Goal: Information Seeking & Learning: Learn about a topic

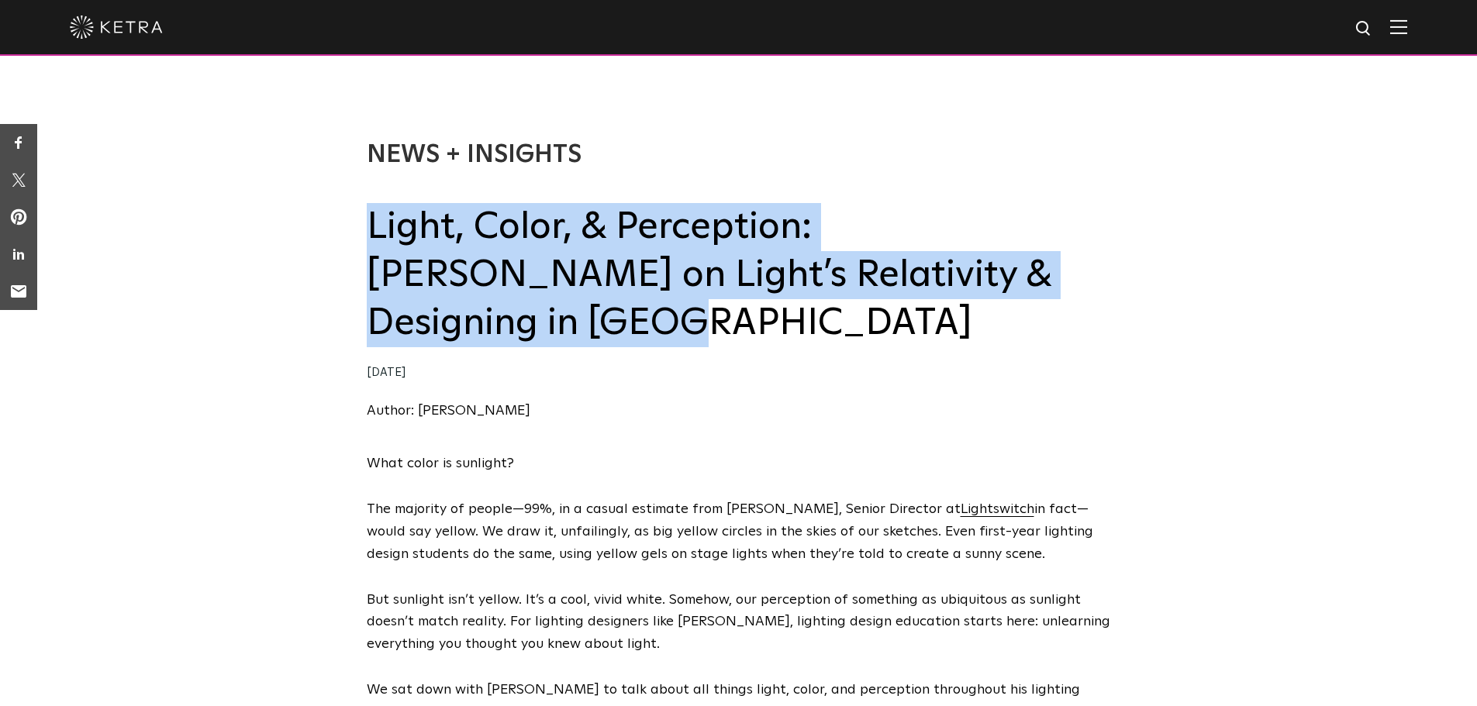
drag, startPoint x: 368, startPoint y: 223, endPoint x: 1051, endPoint y: 292, distance: 685.8
click at [1051, 292] on h2 "Light, Color, & Perception: [PERSON_NAME] on Light’s Relativity & Designing in …" at bounding box center [739, 275] width 744 height 145
copy h2 "Light, Color, & Perception: [PERSON_NAME] on Light’s Relativity & Designing in …"
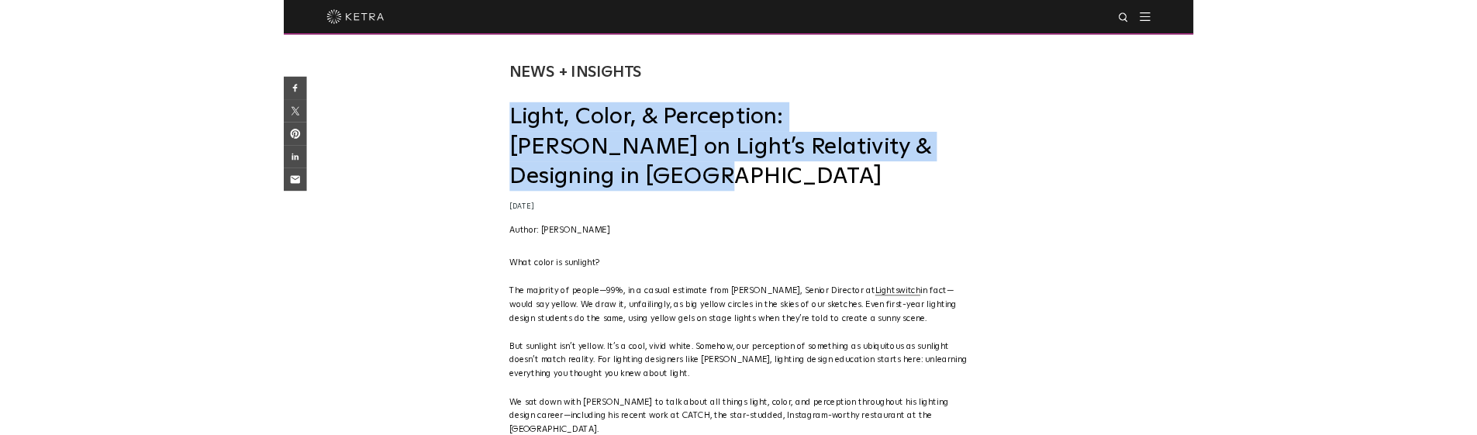
scroll to position [33, 0]
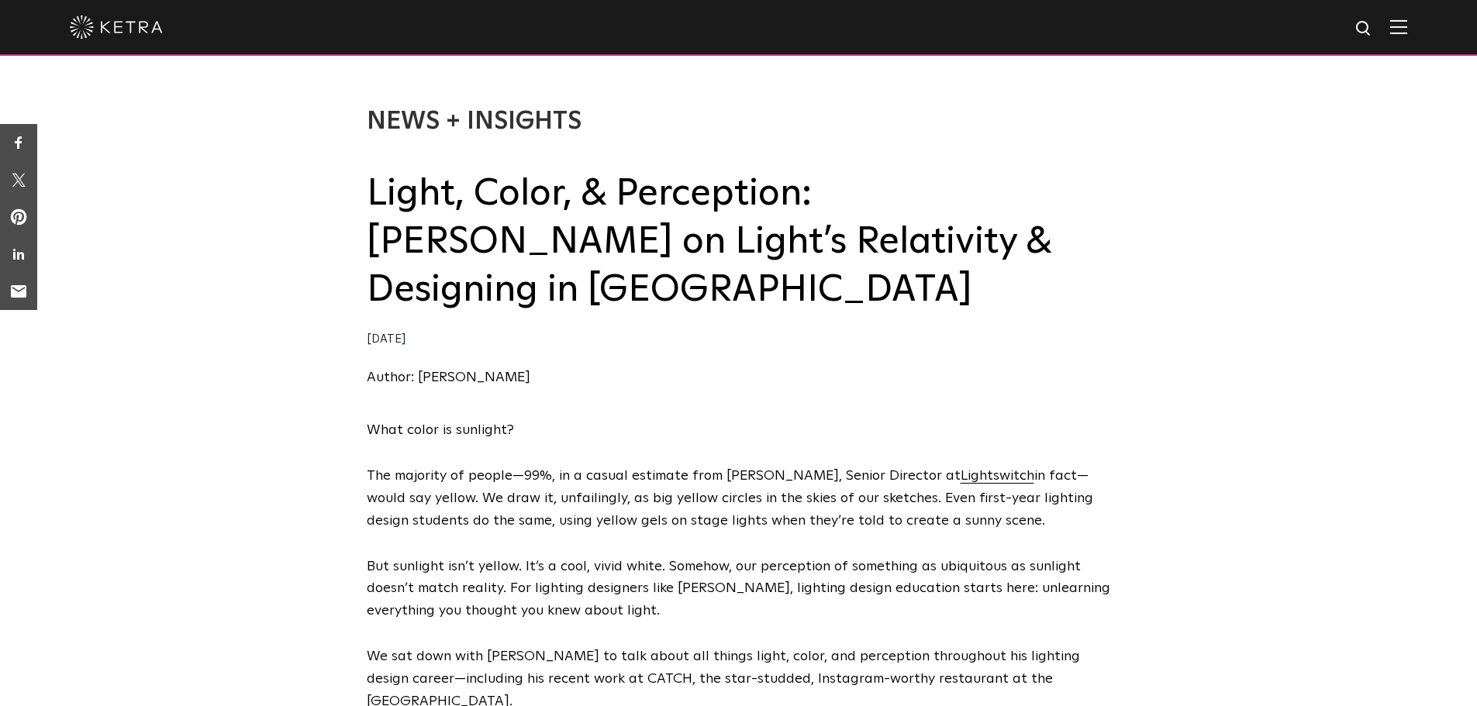
drag, startPoint x: 367, startPoint y: 384, endPoint x: 1130, endPoint y: 630, distance: 801.9
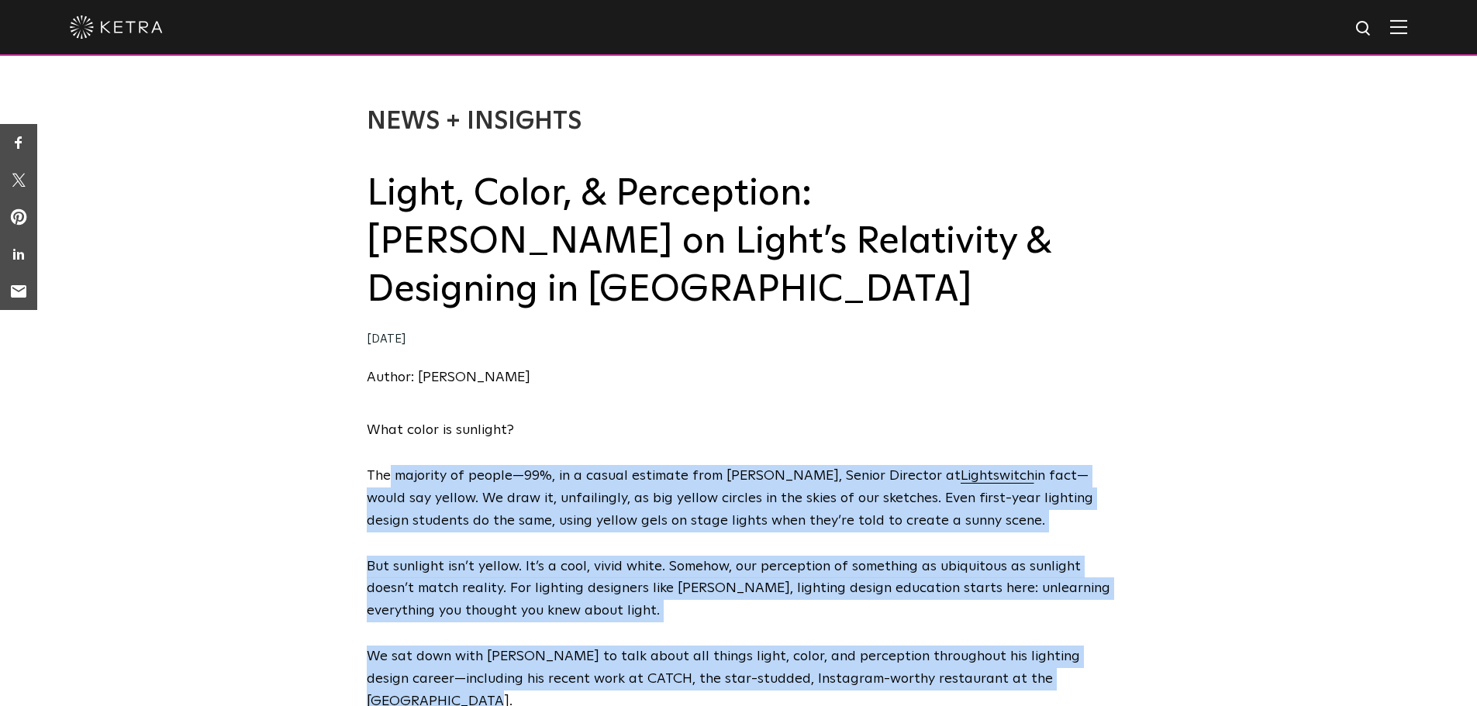
drag, startPoint x: 1088, startPoint y: 631, endPoint x: 389, endPoint y: 413, distance: 732.1
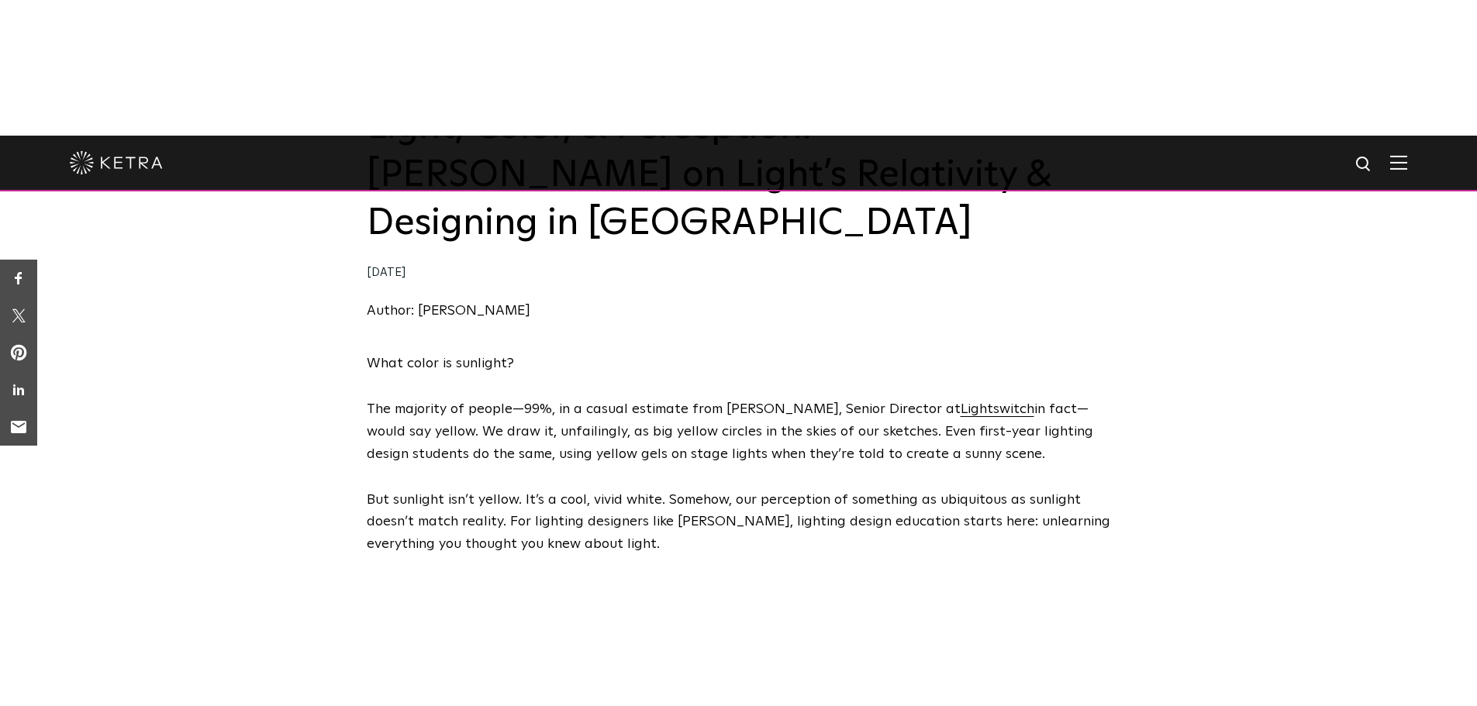
scroll to position [237, 0]
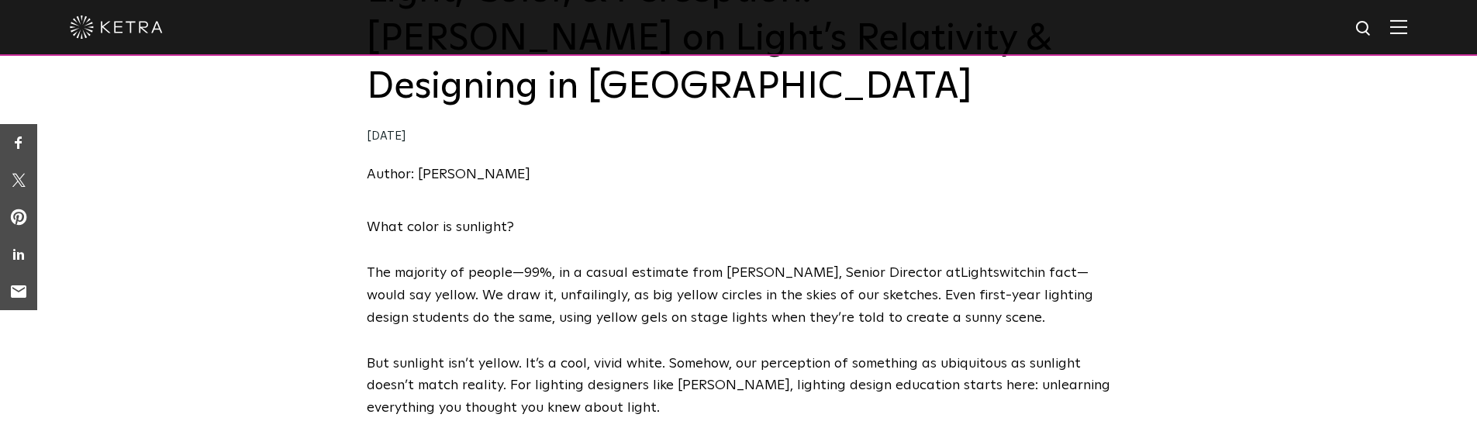
click at [961, 266] on span "Lightswitch" at bounding box center [998, 273] width 74 height 14
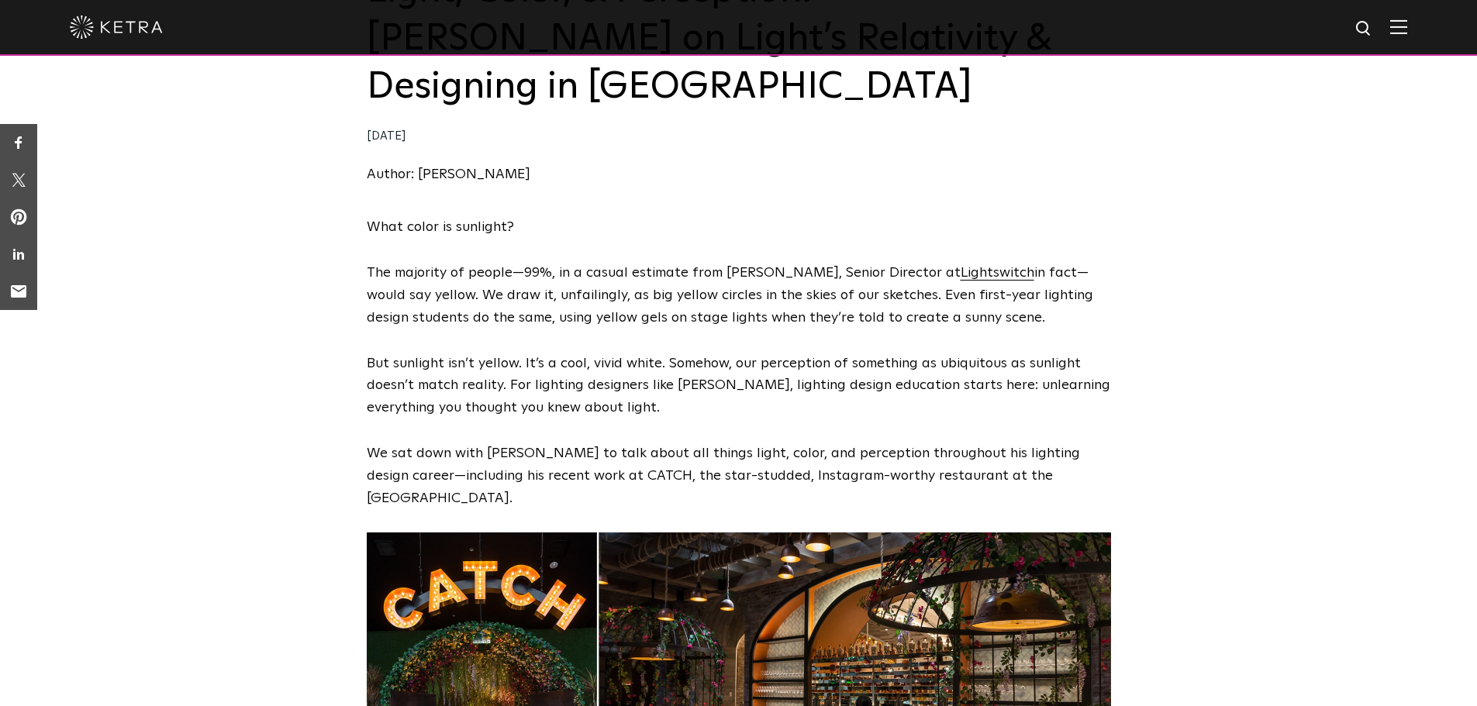
drag, startPoint x: 368, startPoint y: 181, endPoint x: 1129, endPoint y: 419, distance: 797.6
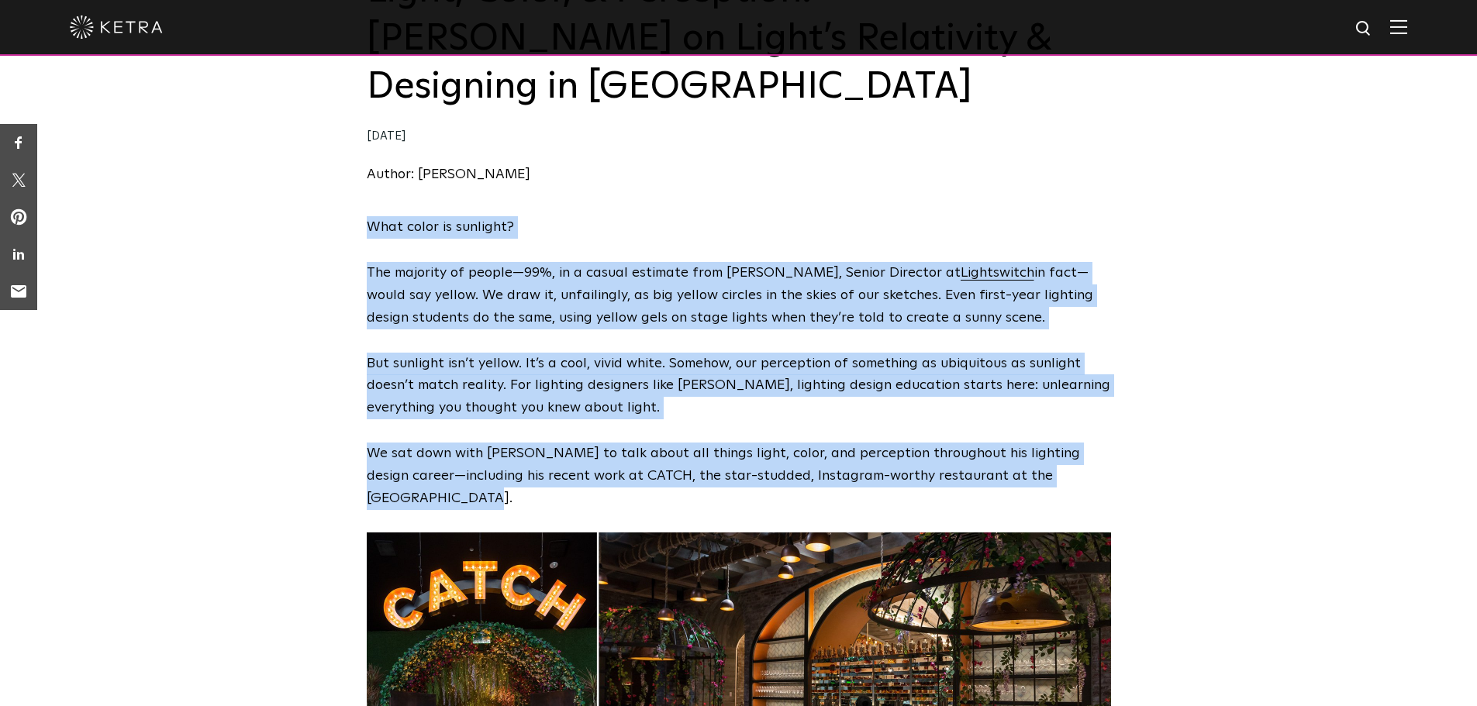
drag, startPoint x: 1098, startPoint y: 426, endPoint x: 365, endPoint y: 181, distance: 772.9
copy span "What color is sunlight? The majority of people—99%, in a casual estimate from […"
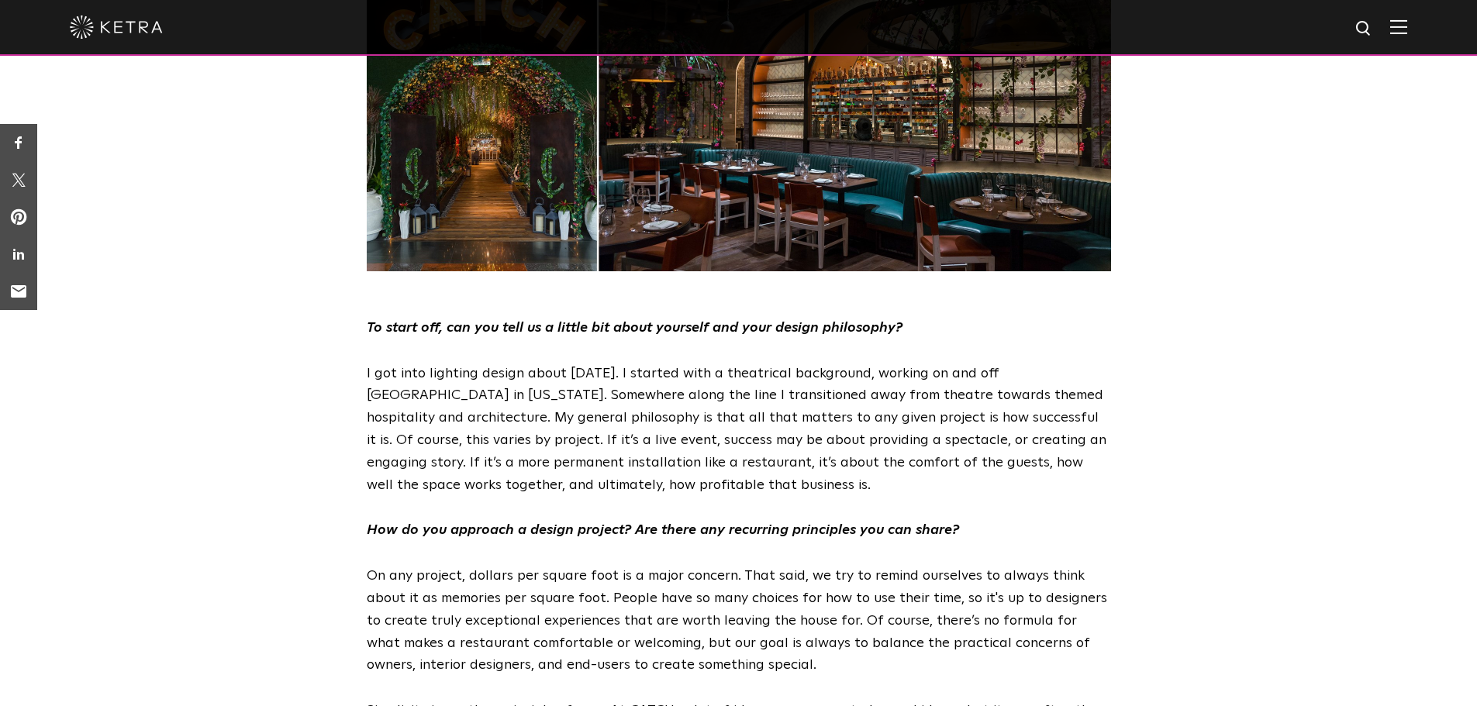
scroll to position [817, 0]
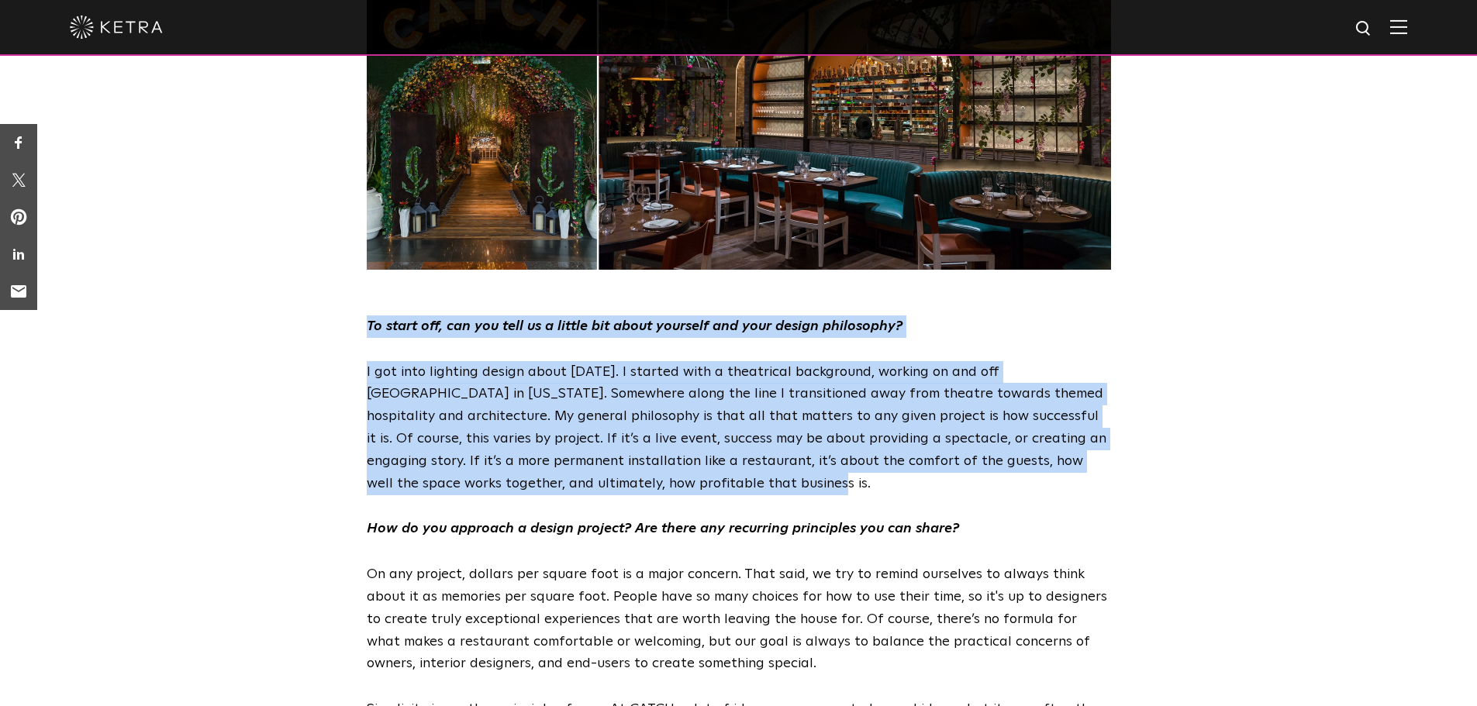
drag, startPoint x: 368, startPoint y: 258, endPoint x: 928, endPoint y: 413, distance: 581.7
click at [928, 413] on span "What color is sunlight? The majority of people—99%, in a casual estimate from […" at bounding box center [739, 391] width 744 height 1511
copy span "To start off, can you tell us a little bit about yourself and your design philo…"
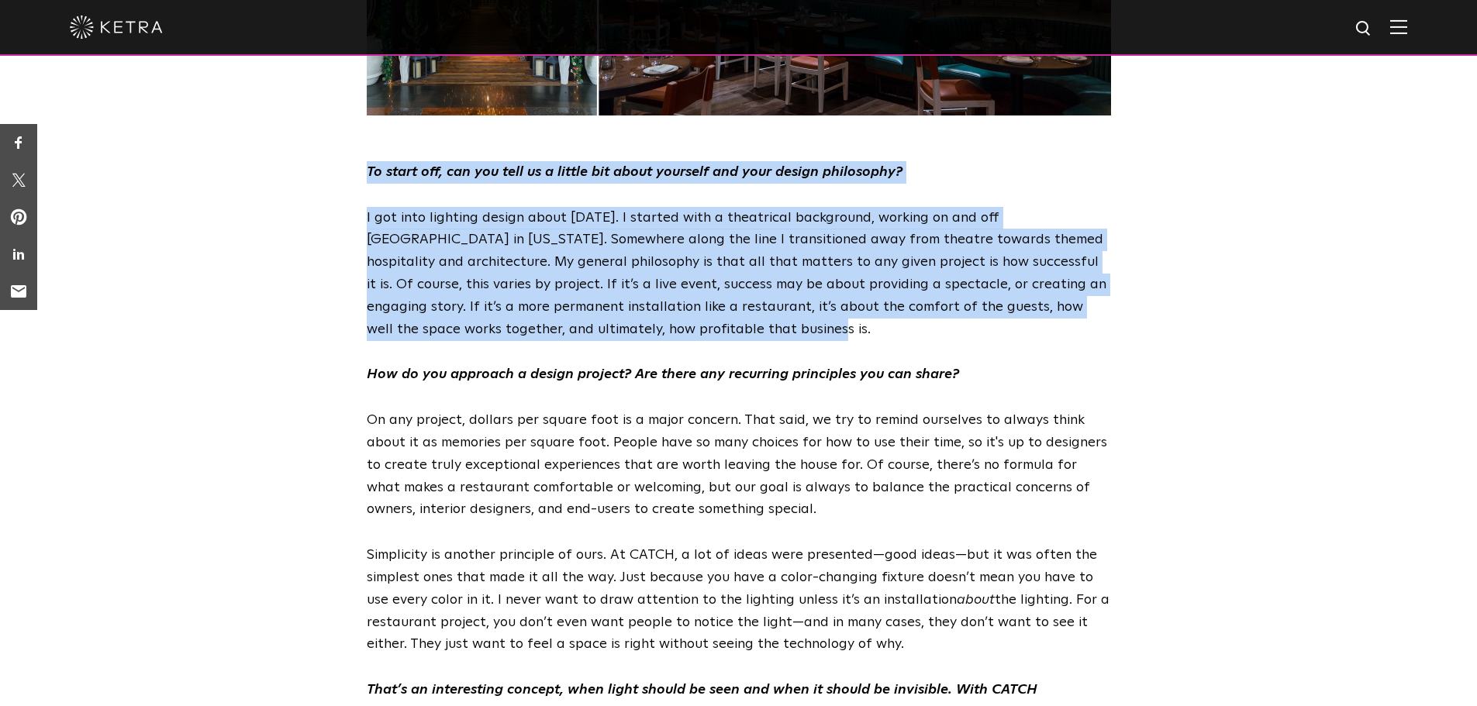
scroll to position [974, 0]
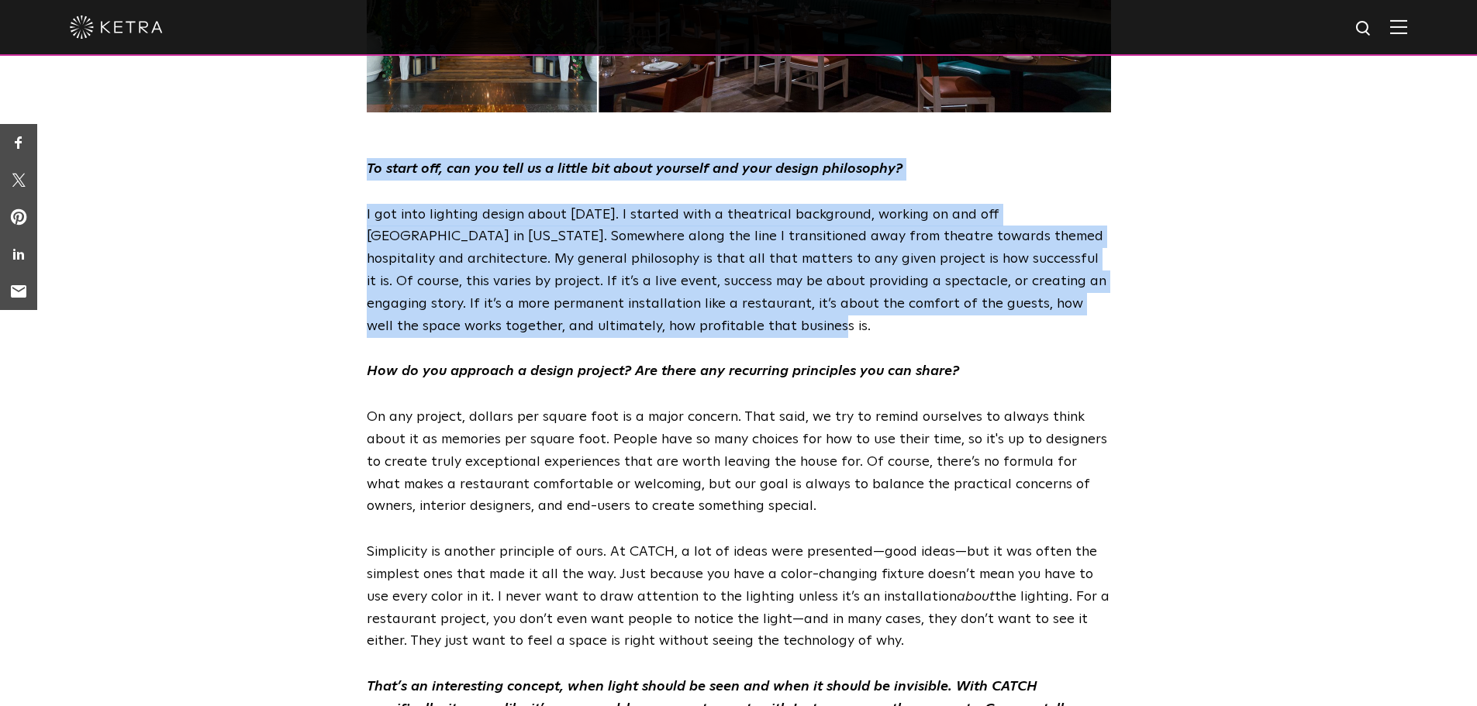
drag, startPoint x: 368, startPoint y: 302, endPoint x: 901, endPoint y: 568, distance: 595.4
click at [901, 568] on span "What color is sunlight? The majority of people—99%, in a casual estimate from […" at bounding box center [739, 234] width 744 height 1511
copy span "Lor ip dol sitametc a elitse doeiusm? Tem incid utl etdolorem aliquaenim adm ve…"
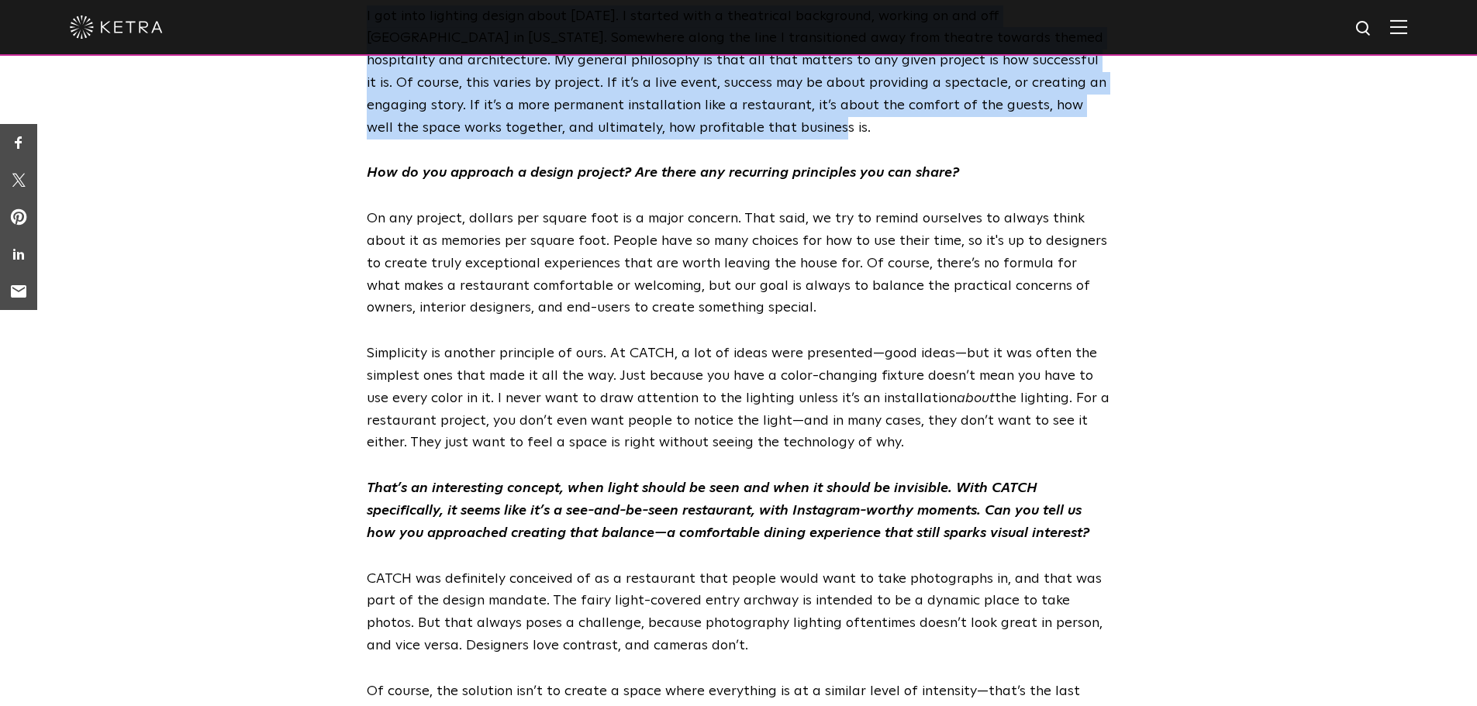
scroll to position [1173, 0]
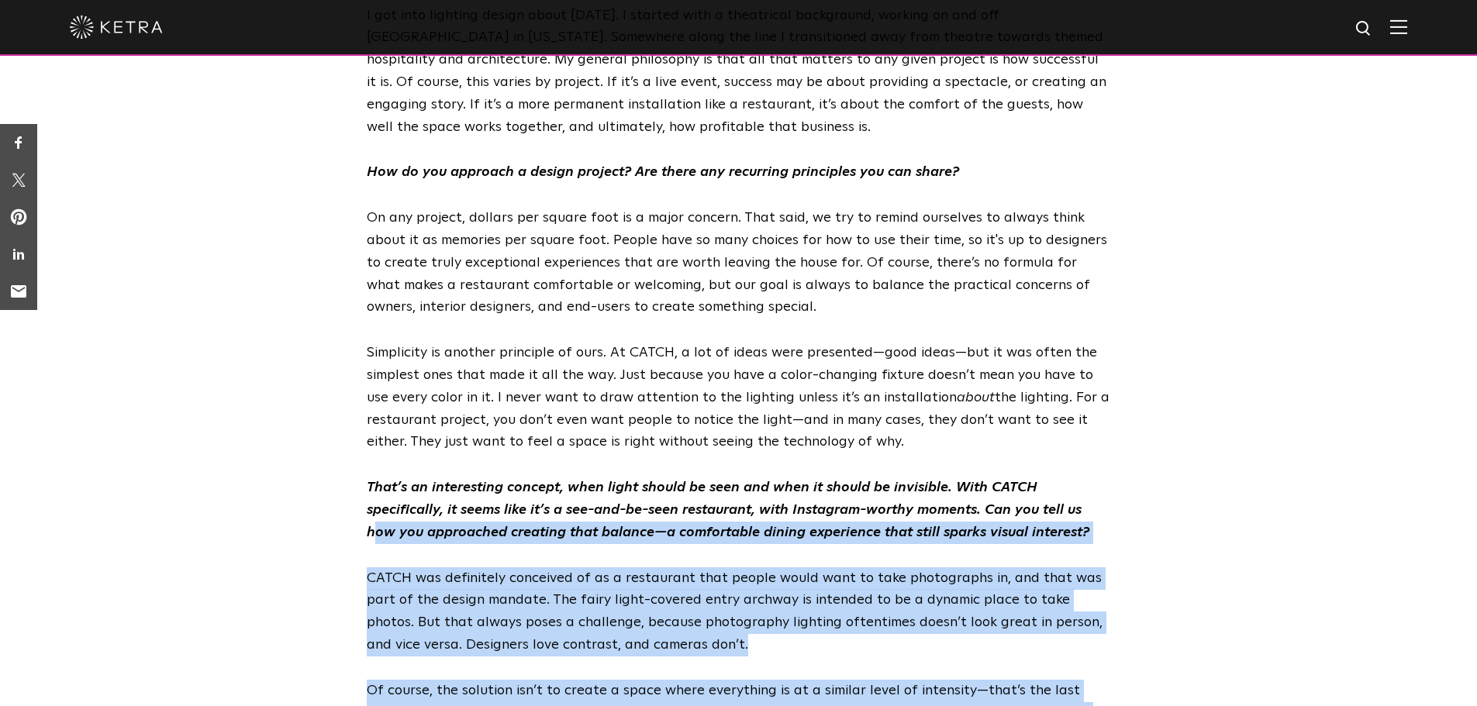
drag, startPoint x: 365, startPoint y: 413, endPoint x: 1010, endPoint y: 436, distance: 645.6
click at [1010, 436] on div "What color is sunlight? The majority of people—99%, in a casual estimate from […" at bounding box center [738, 47] width 1477 height 1535
click at [1010, 481] on em "That’s an interesting concept, when light should be seen and when it should be …" at bounding box center [728, 510] width 723 height 59
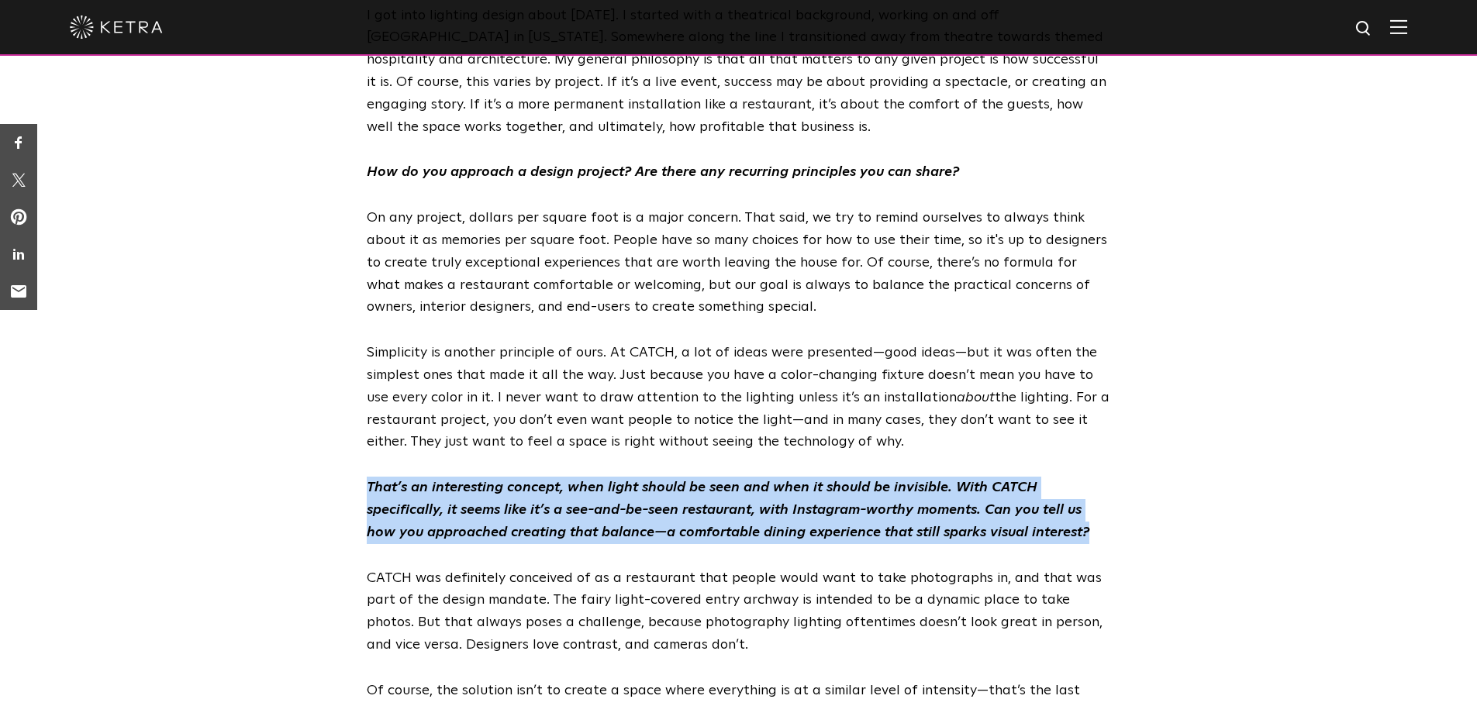
drag, startPoint x: 1036, startPoint y: 458, endPoint x: 369, endPoint y: 419, distance: 668.0
click at [369, 477] on p "That’s an interesting concept, when light should be seen and when it should be …" at bounding box center [739, 510] width 744 height 67
copy em "That’s an interesting concept, when light should be seen and when it should be …"
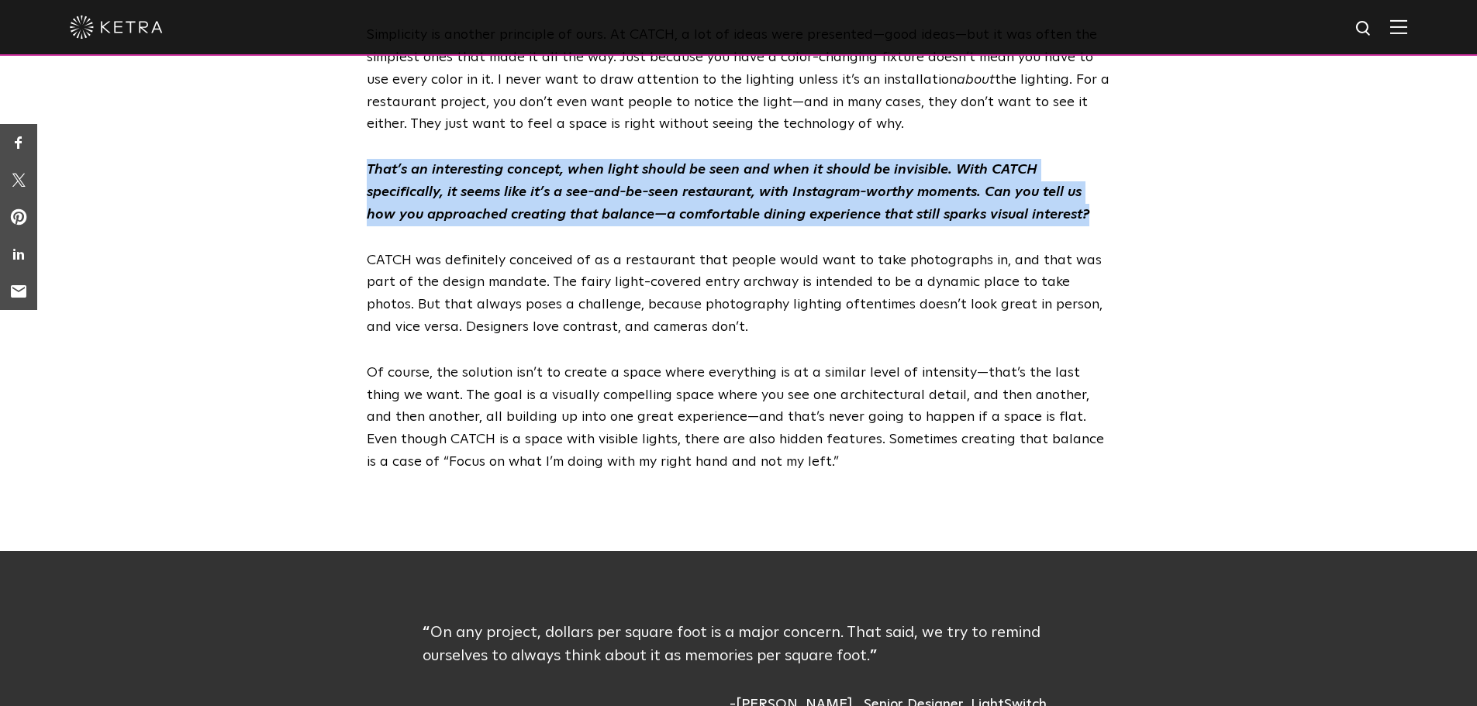
scroll to position [1496, 0]
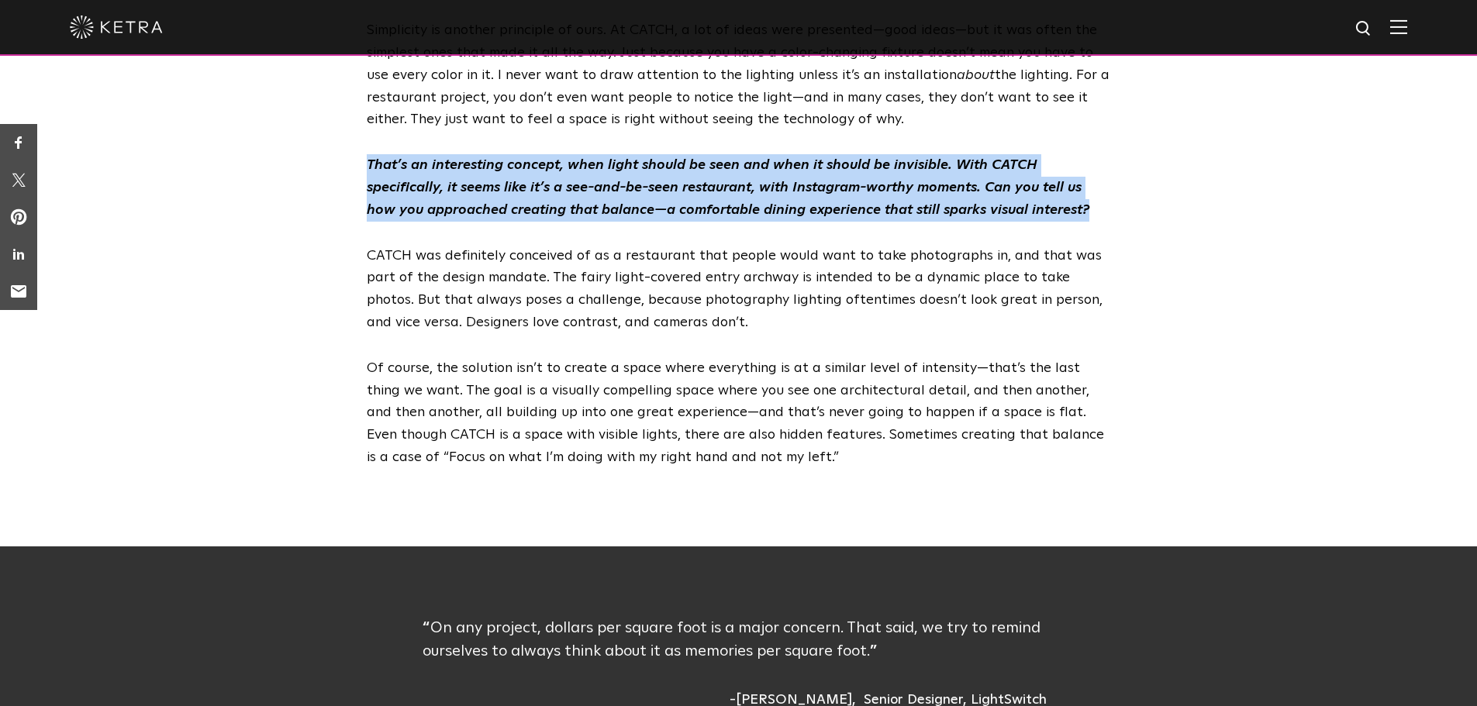
drag, startPoint x: 368, startPoint y: 189, endPoint x: 764, endPoint y: 389, distance: 443.9
copy span "CATCH was definitely conceived of as a restaurant that people would want to tak…"
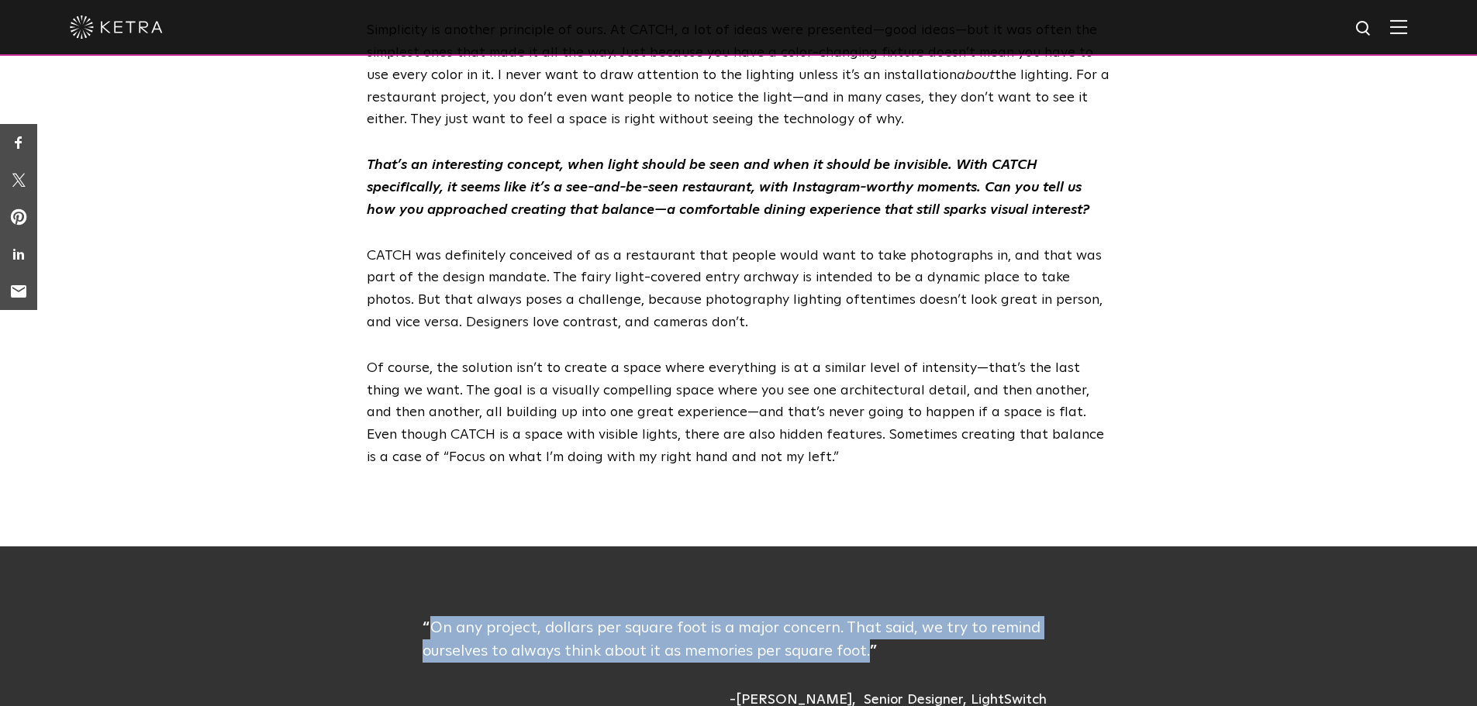
drag, startPoint x: 431, startPoint y: 555, endPoint x: 868, endPoint y: 578, distance: 437.1
click at [868, 616] on p "On any project, dollars per square foot is a major concern. That said, we try t…" at bounding box center [739, 639] width 632 height 47
copy p "On any project, dollars per square foot is a major concern. That said, we try t…"
drag, startPoint x: 761, startPoint y: 629, endPoint x: 853, endPoint y: 630, distance: 92.3
click at [853, 690] on div "[PERSON_NAME]" at bounding box center [793, 700] width 126 height 21
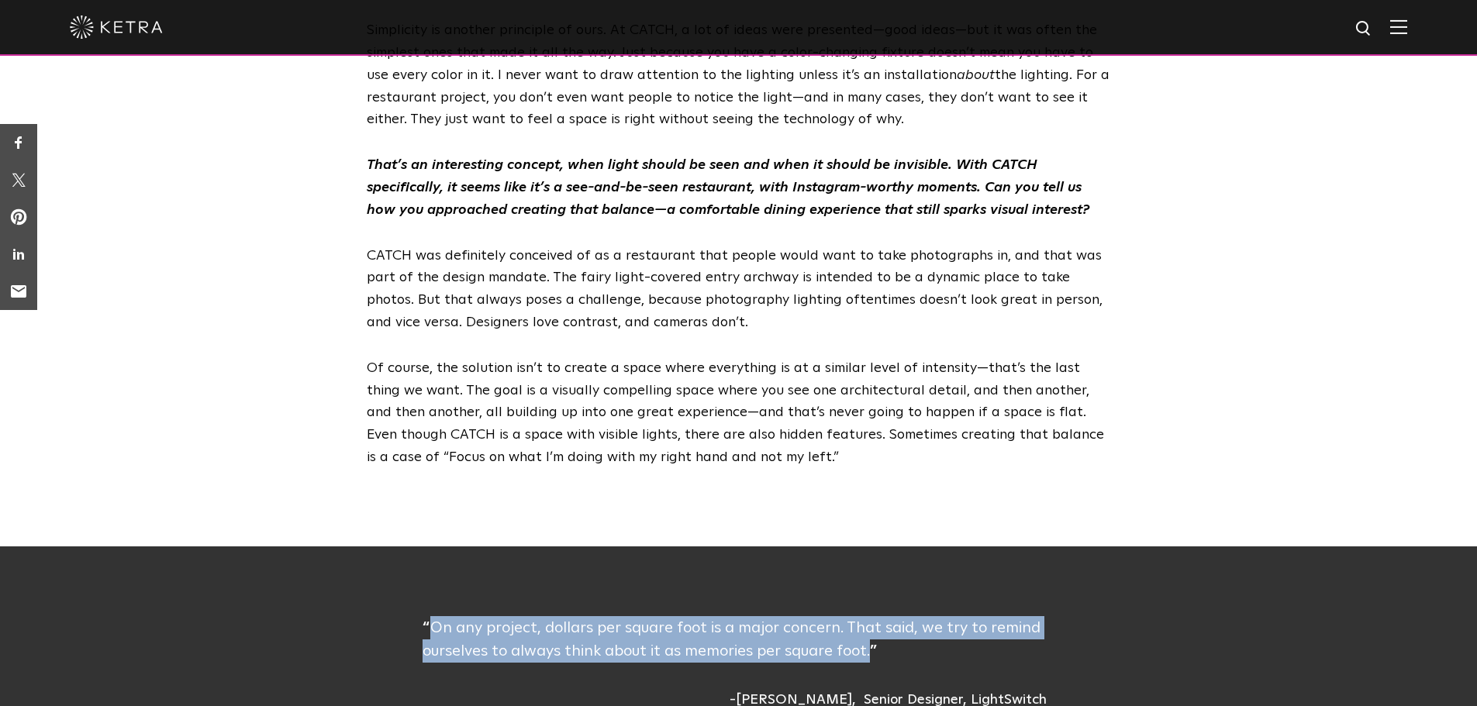
click at [853, 690] on div "[PERSON_NAME]" at bounding box center [793, 700] width 126 height 21
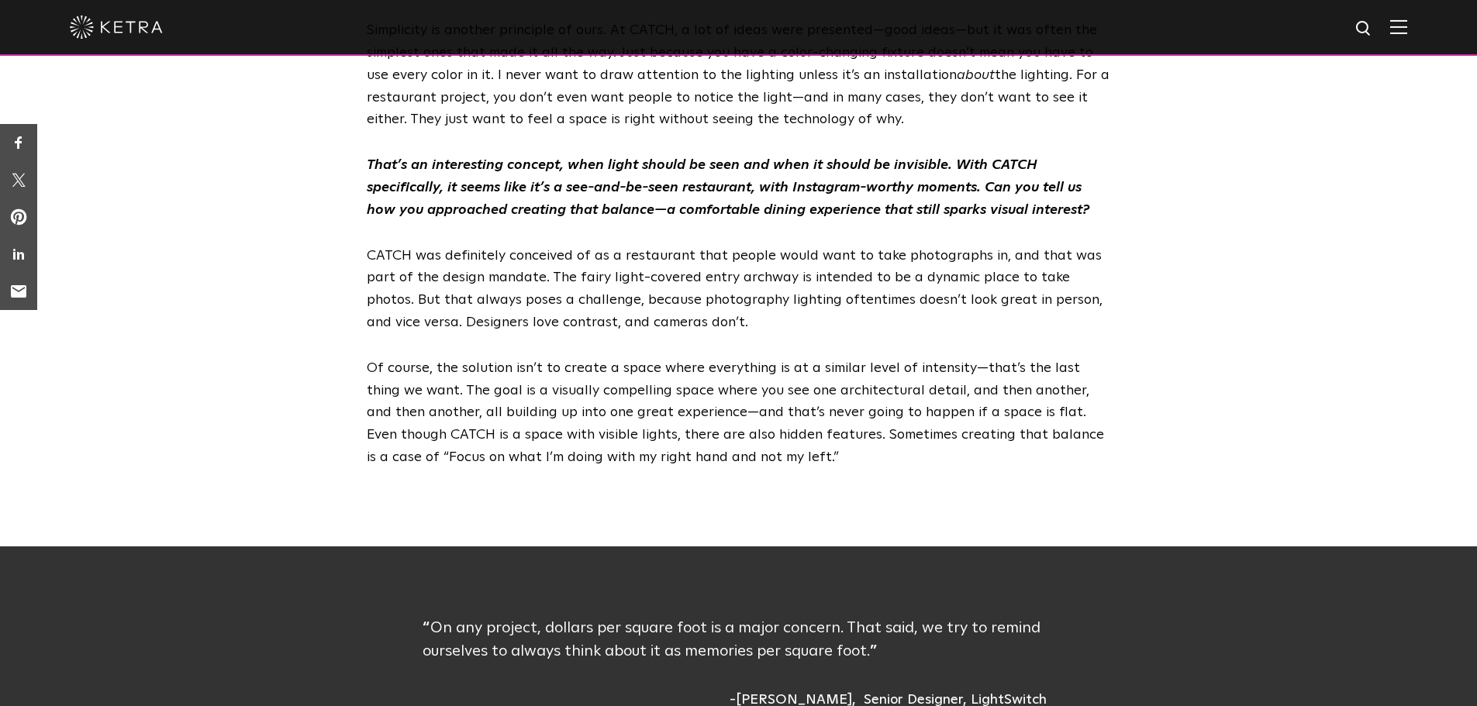
drag, startPoint x: 853, startPoint y: 630, endPoint x: 764, endPoint y: 627, distance: 89.2
click at [764, 690] on div "[PERSON_NAME]" at bounding box center [793, 700] width 126 height 21
copy div "[PERSON_NAME]"
drag, startPoint x: 865, startPoint y: 631, endPoint x: 1049, endPoint y: 633, distance: 183.8
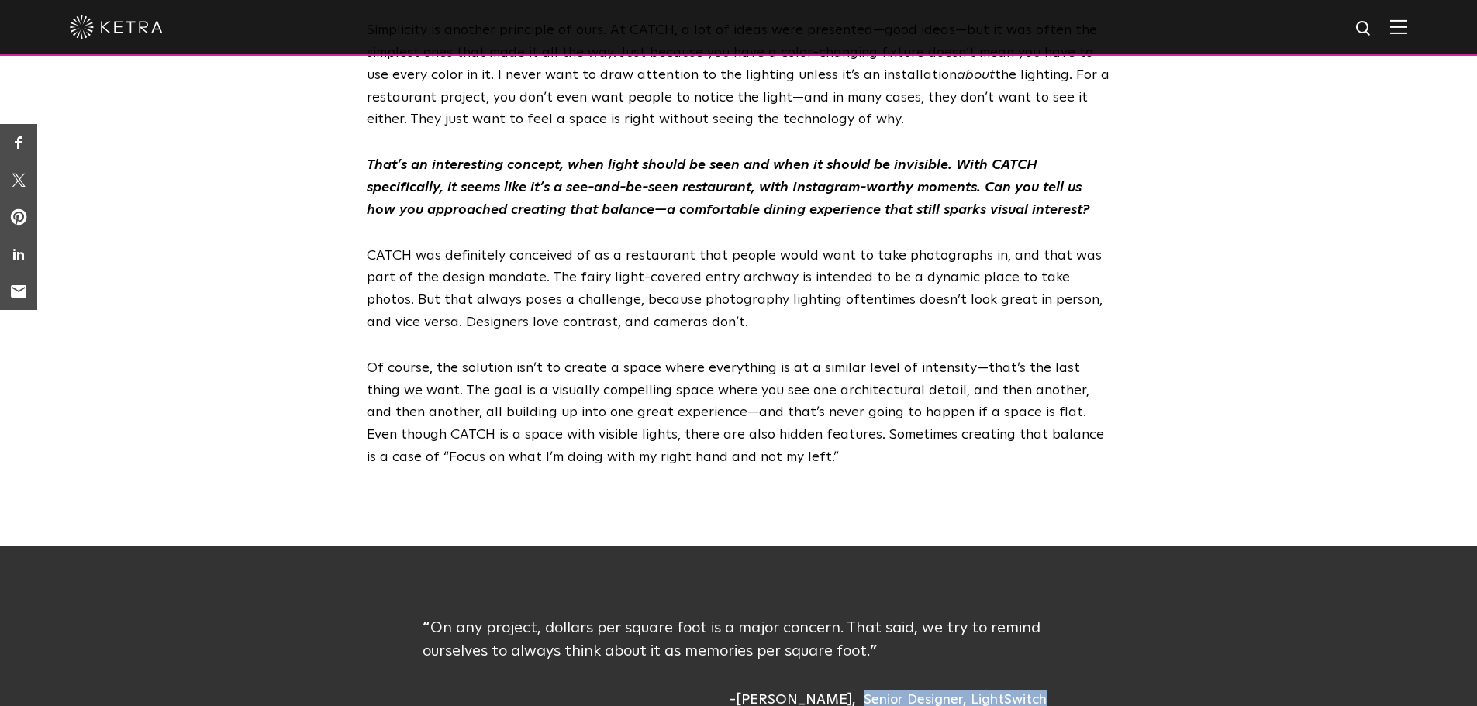
click at [1049, 690] on div "[PERSON_NAME] Senior Designer, LightSwitch" at bounding box center [739, 700] width 632 height 21
copy div "Senior Designer, LightSwitch"
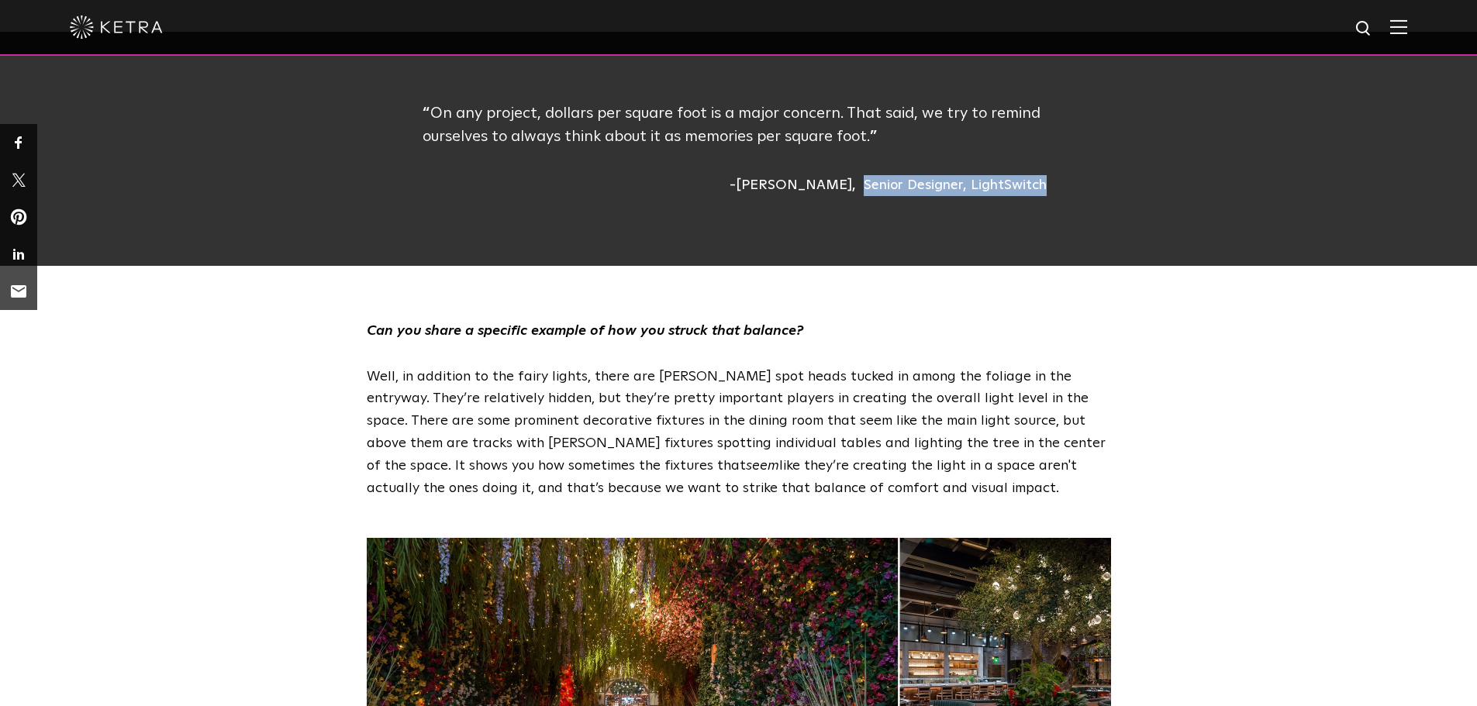
scroll to position [2011, 0]
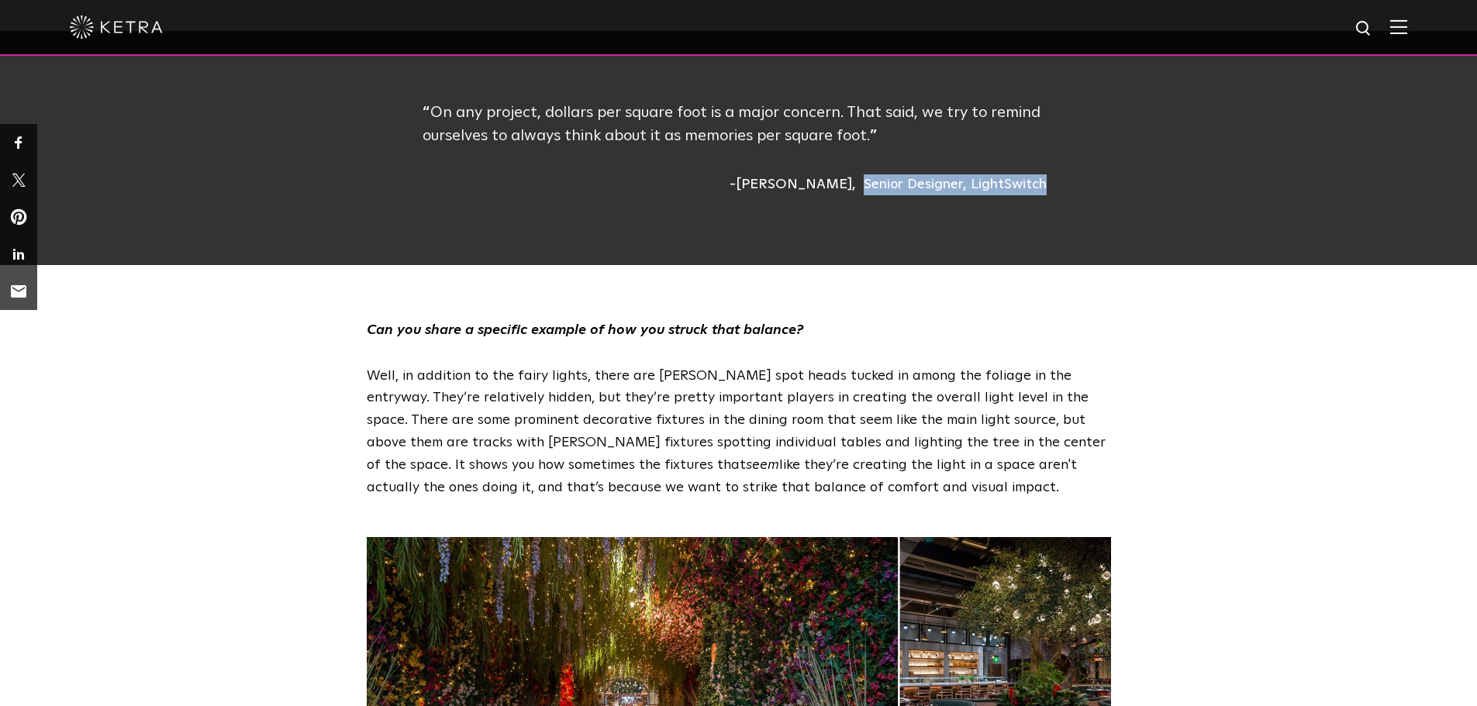
drag, startPoint x: 370, startPoint y: 259, endPoint x: 798, endPoint y: 425, distance: 459.1
click at [798, 425] on div "Can you share a specific example of how you struck that balance? Well, in addit…" at bounding box center [739, 409] width 744 height 180
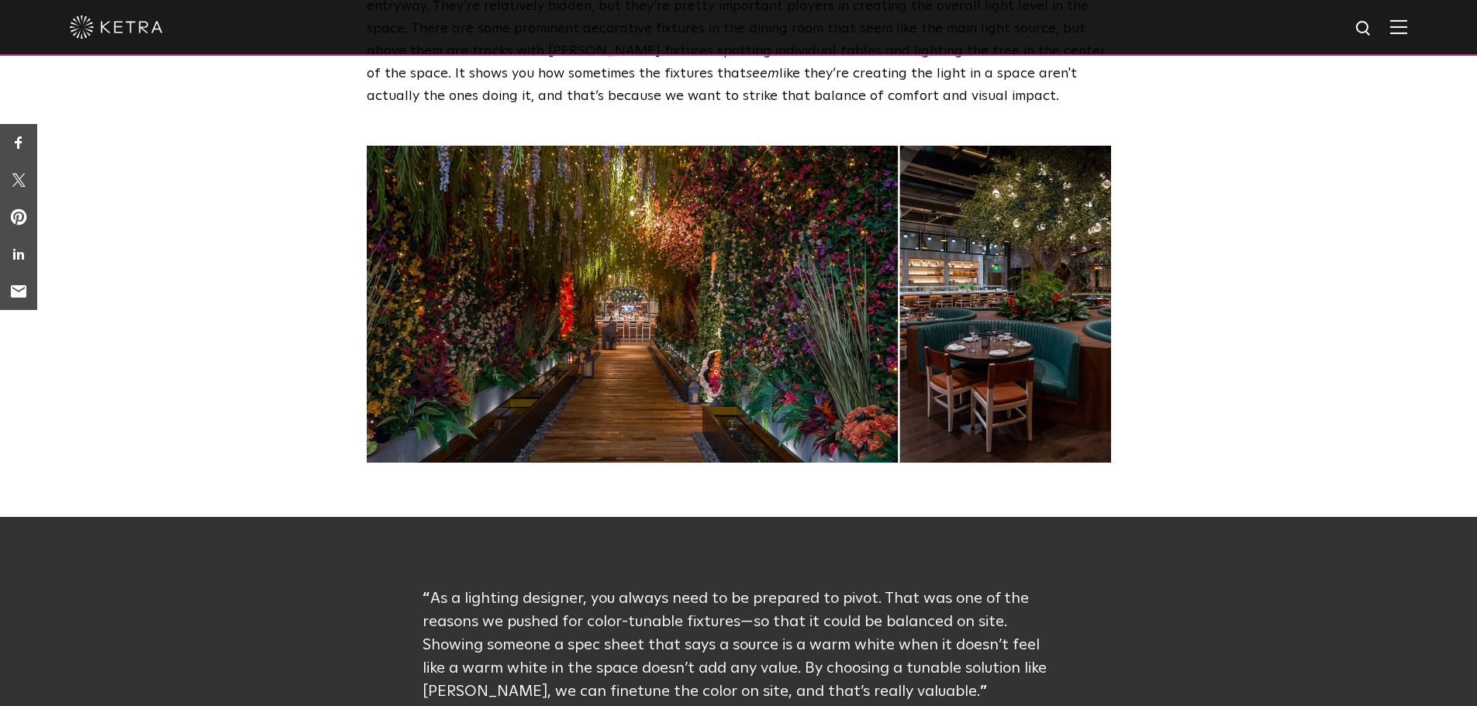
scroll to position [2522, 0]
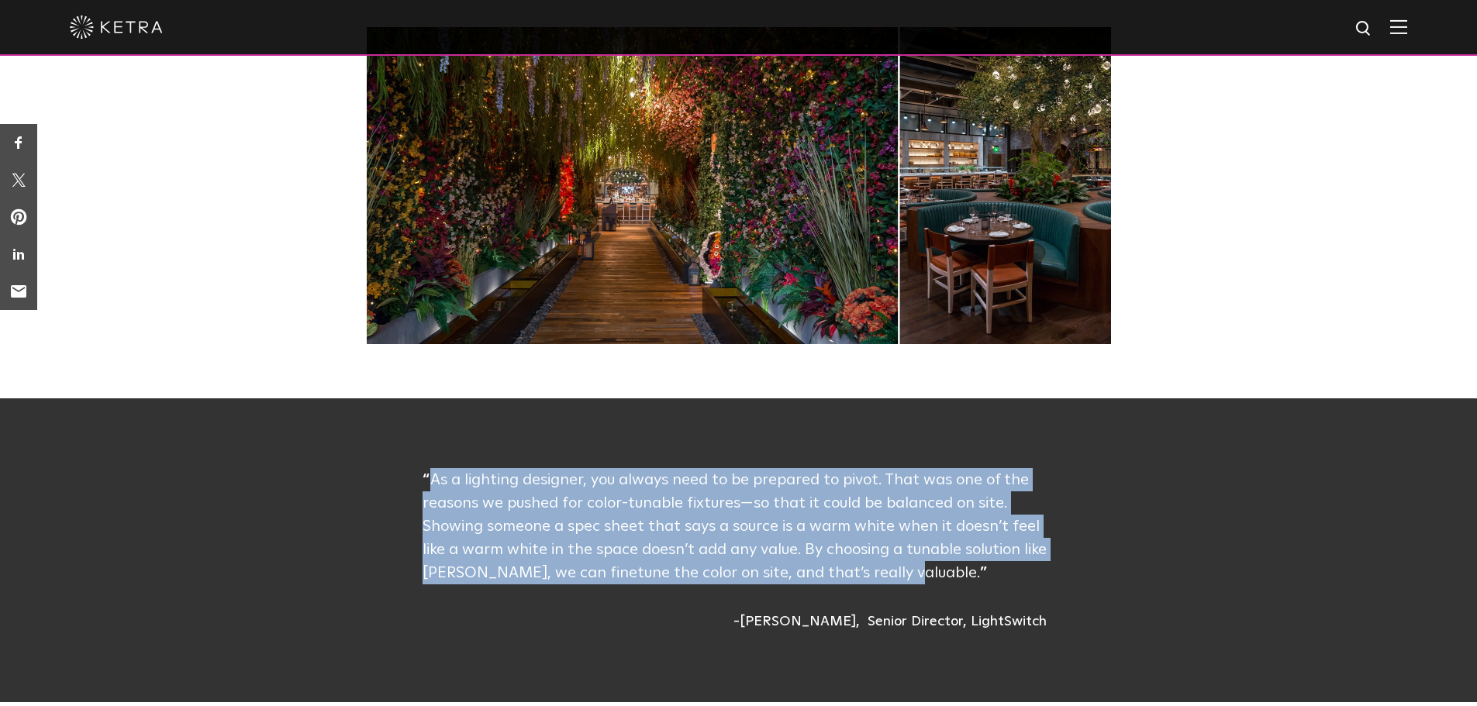
drag, startPoint x: 430, startPoint y: 413, endPoint x: 888, endPoint y: 503, distance: 466.3
click at [888, 503] on p "As a lighting designer, you always need to be prepared to pivot. That was one o…" at bounding box center [739, 526] width 632 height 116
drag, startPoint x: 766, startPoint y: 552, endPoint x: 857, endPoint y: 553, distance: 90.7
click at [857, 612] on div "[PERSON_NAME]" at bounding box center [797, 622] width 126 height 21
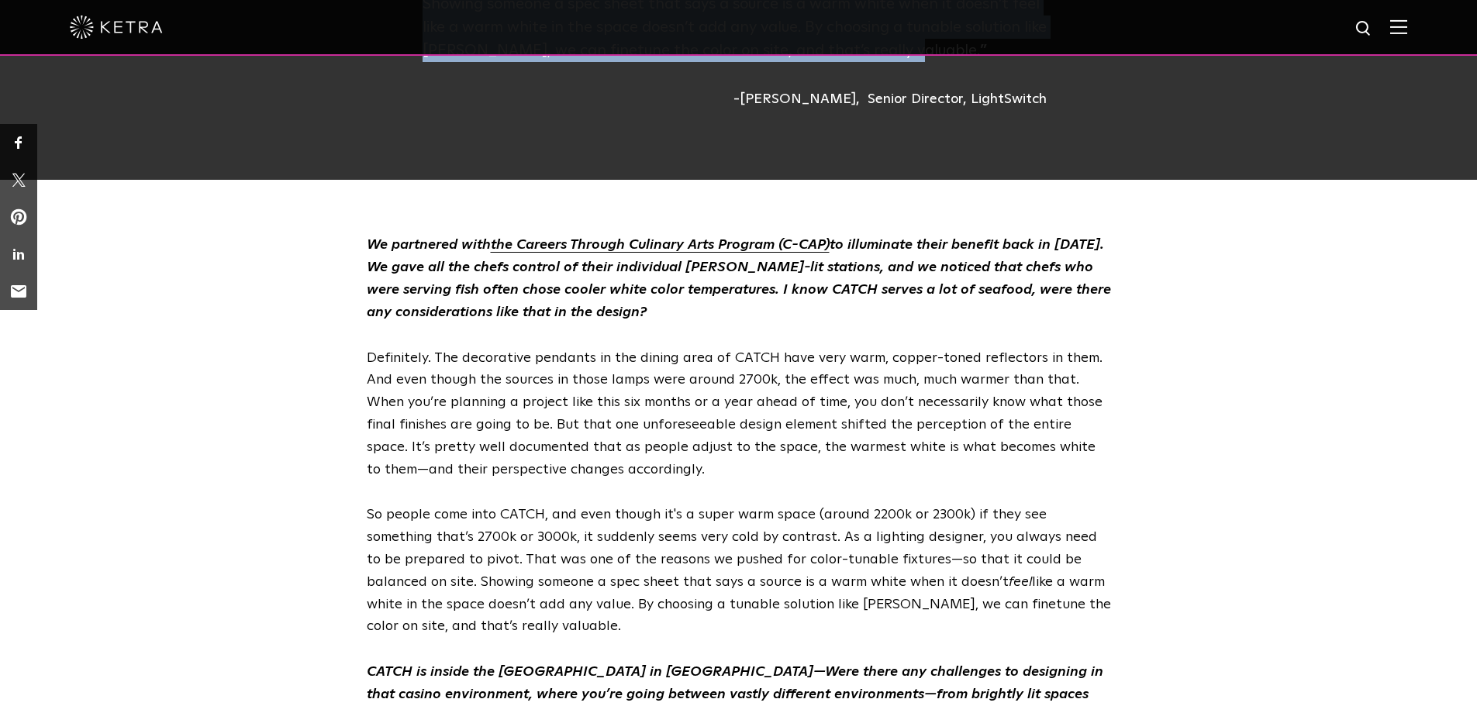
scroll to position [3044, 0]
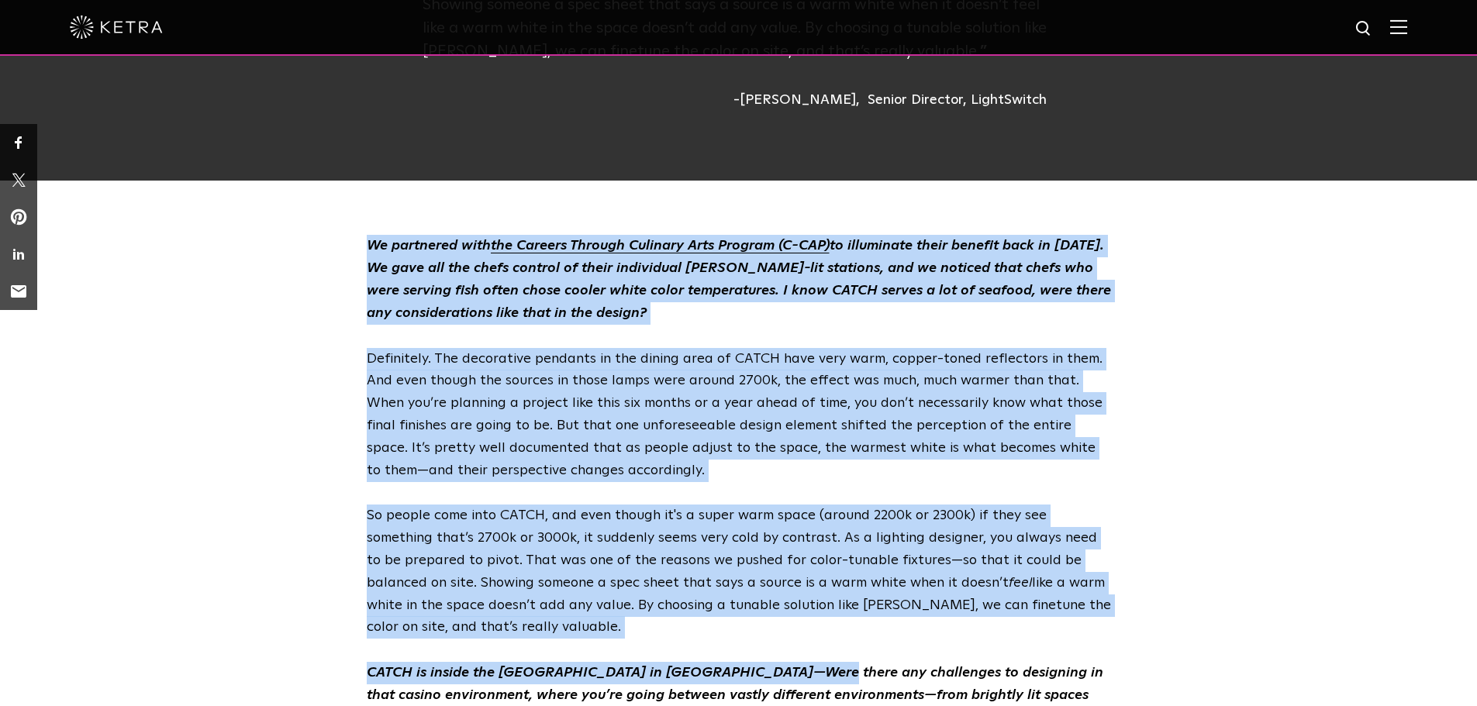
drag, startPoint x: 367, startPoint y: 174, endPoint x: 796, endPoint y: 575, distance: 587.1
click at [796, 575] on div "We partnered with the Careers Through Culinary Arts Program (C-CAP) to illumina…" at bounding box center [738, 628] width 775 height 787
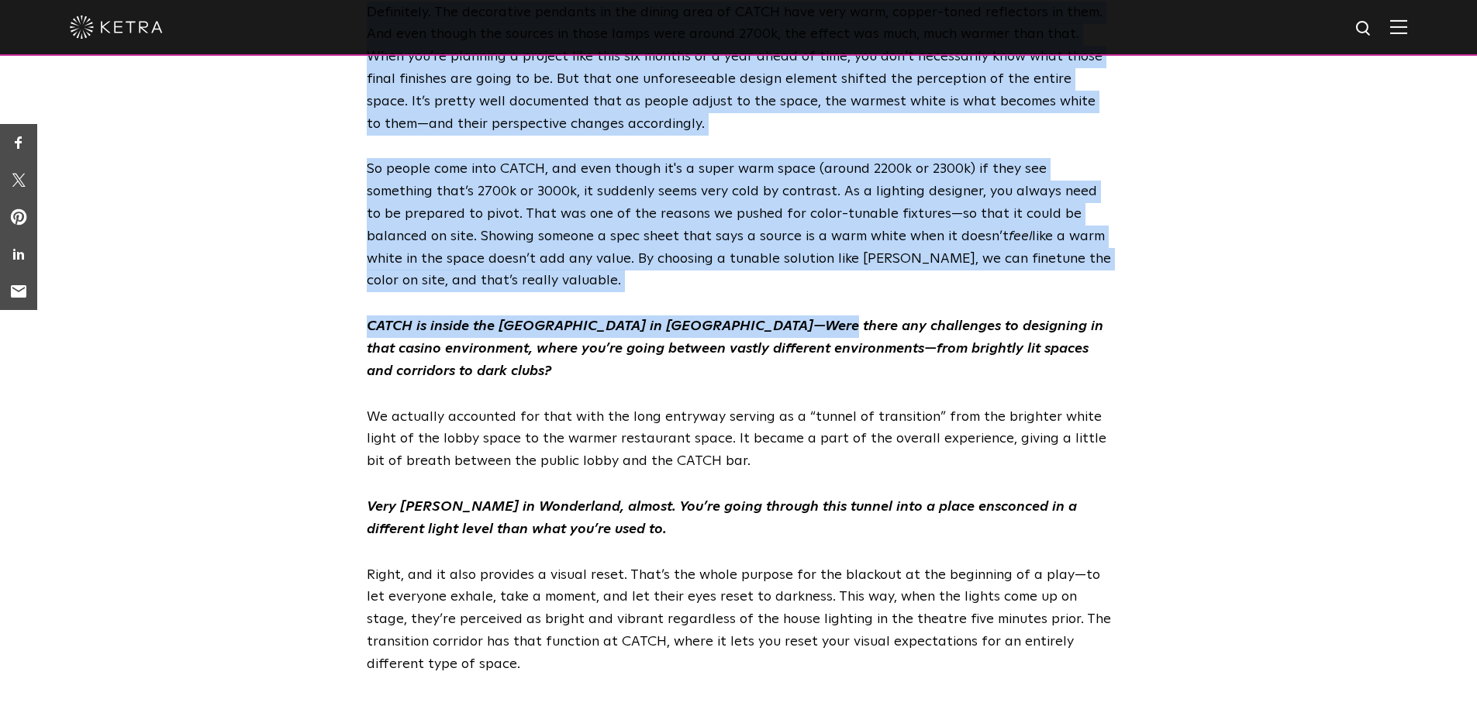
scroll to position [3391, 0]
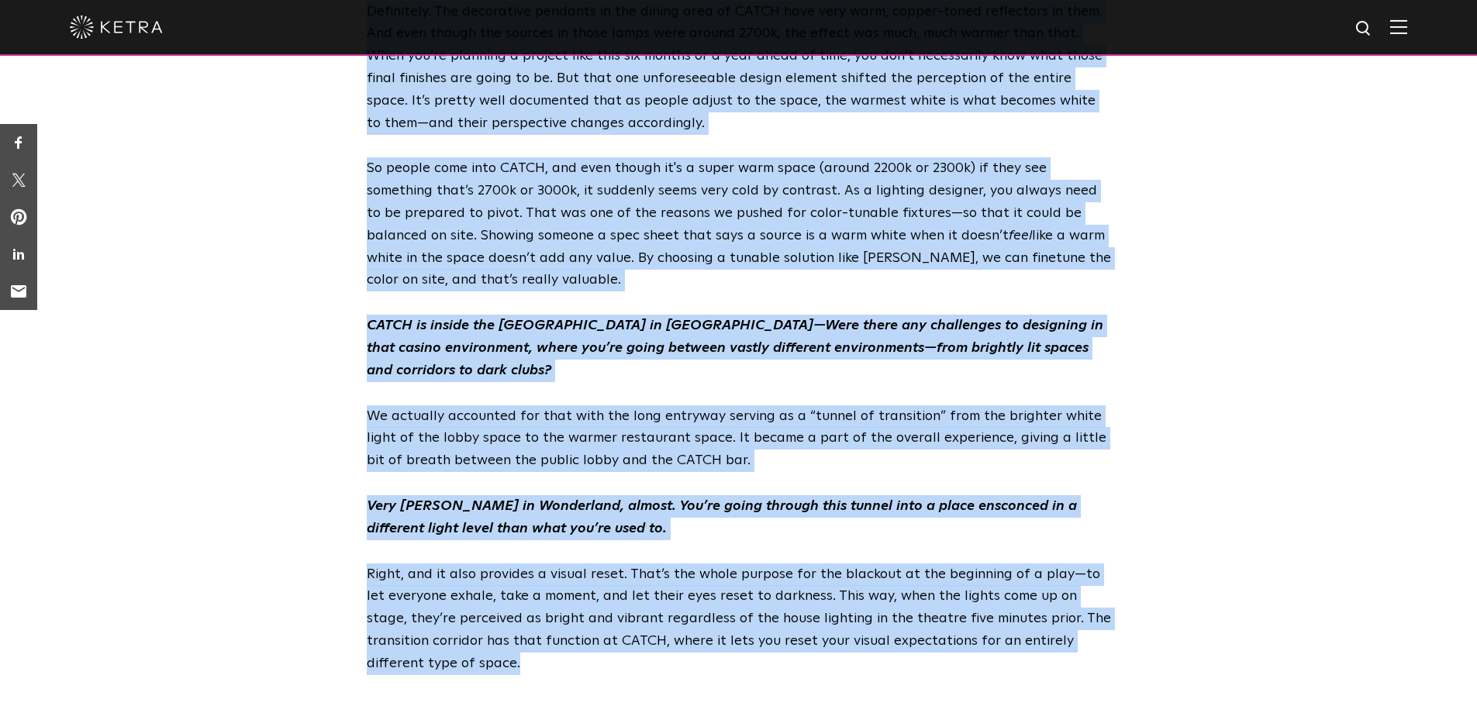
click at [550, 592] on p "Right, and it also provides a visual reset. That’s the whole purpose for the bl…" at bounding box center [739, 620] width 744 height 112
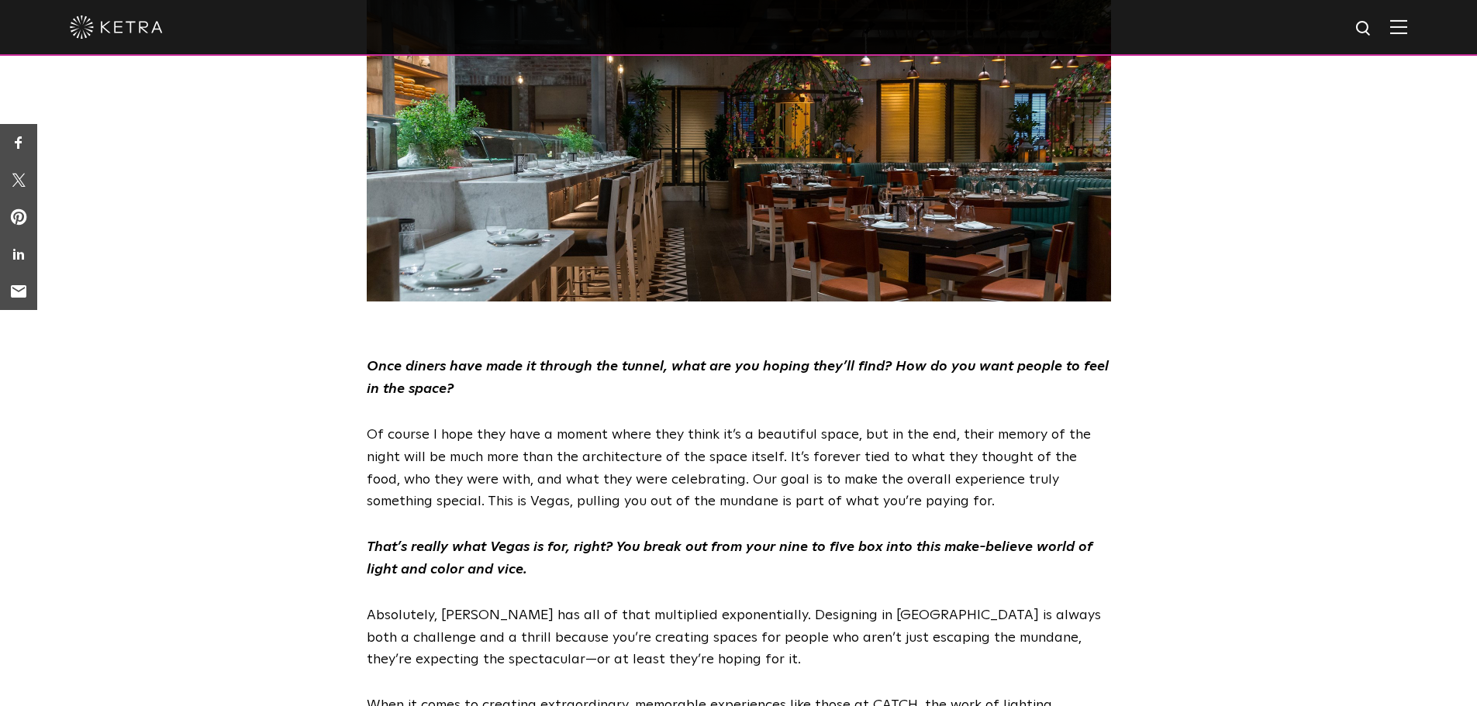
scroll to position [4121, 0]
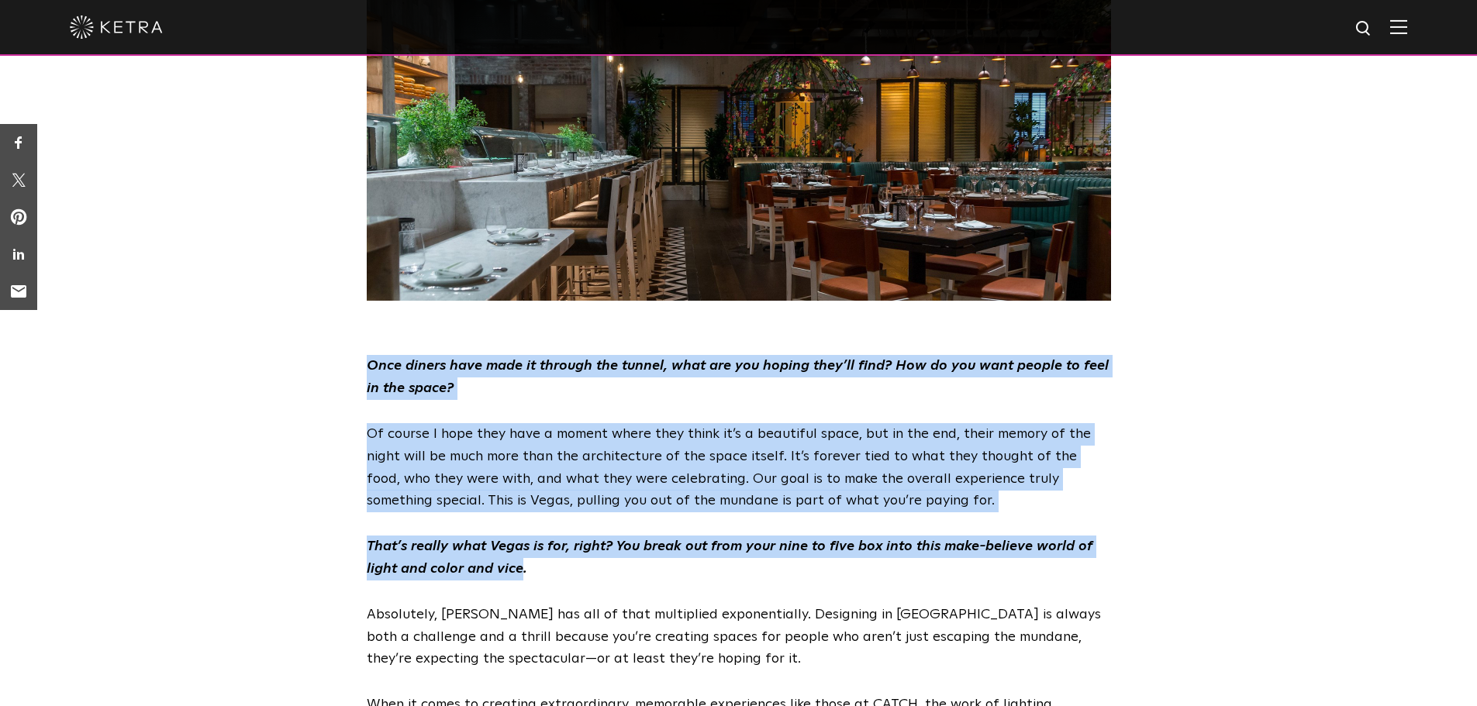
drag, startPoint x: 371, startPoint y: 294, endPoint x: 532, endPoint y: 534, distance: 289.5
click at [532, 534] on div "Once diners have made it through the tunnel, what are you hoping they’ll find? …" at bounding box center [738, 671] width 775 height 632
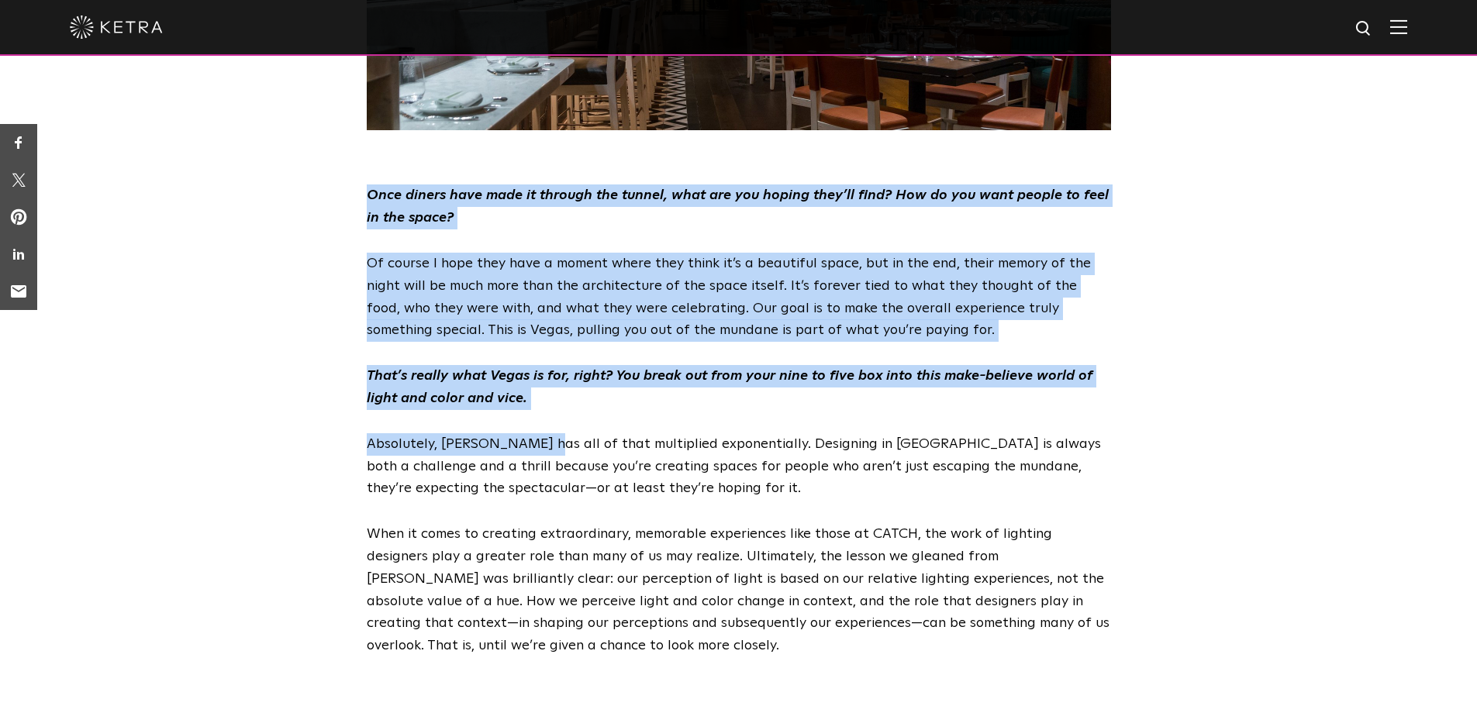
scroll to position [4290, 0]
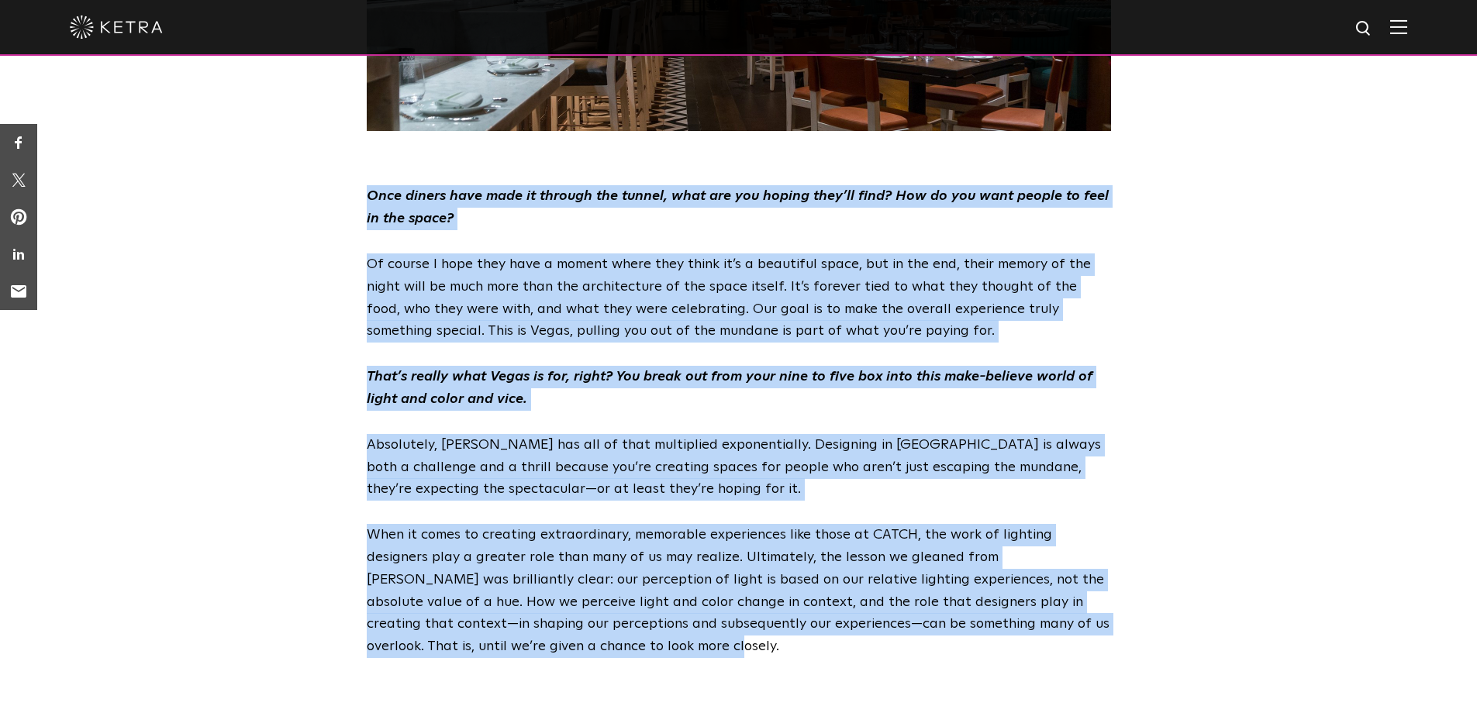
click at [587, 574] on p "When it comes to creating extraordinary, memorable experiences like those at CA…" at bounding box center [739, 591] width 744 height 134
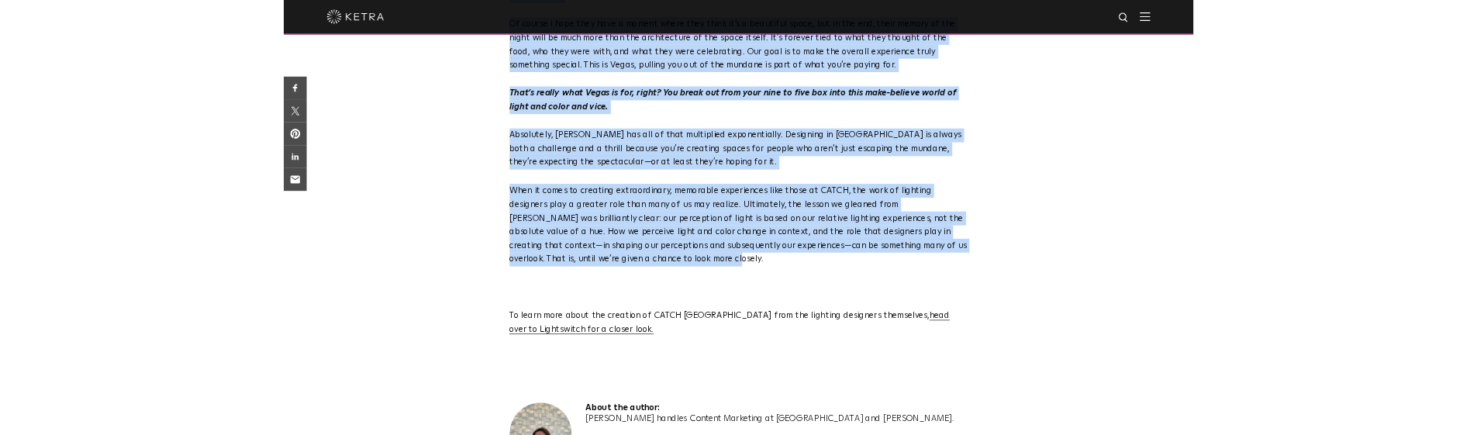
scroll to position [4522, 0]
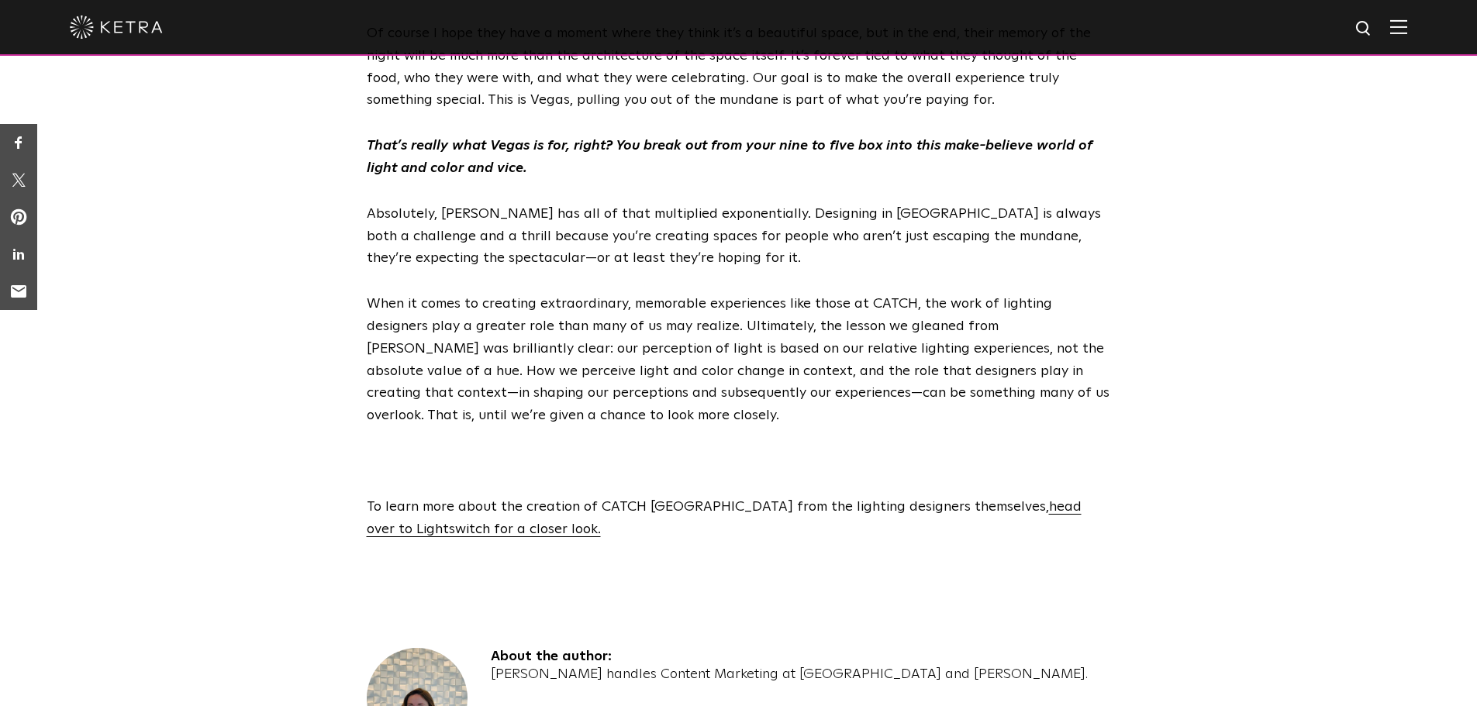
click at [367, 496] on p "To learn more about the creation of CATCH [GEOGRAPHIC_DATA] from the lighting d…" at bounding box center [739, 518] width 744 height 45
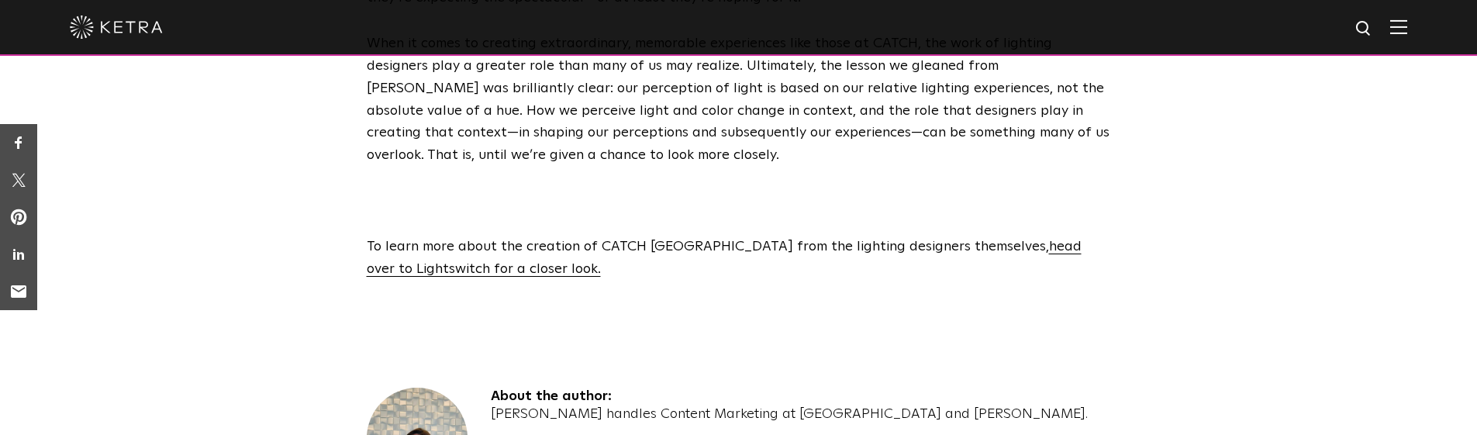
scroll to position [4784, 0]
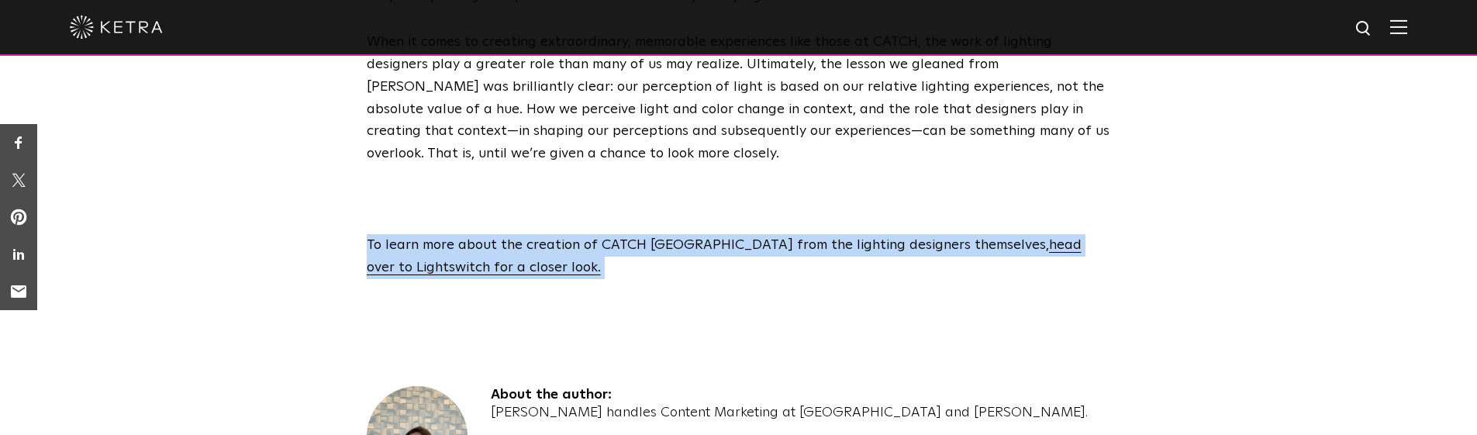
drag, startPoint x: 366, startPoint y: 172, endPoint x: 550, endPoint y: 199, distance: 185.7
click at [550, 234] on p "To learn more about the creation of CATCH [GEOGRAPHIC_DATA] from the lighting d…" at bounding box center [739, 256] width 744 height 45
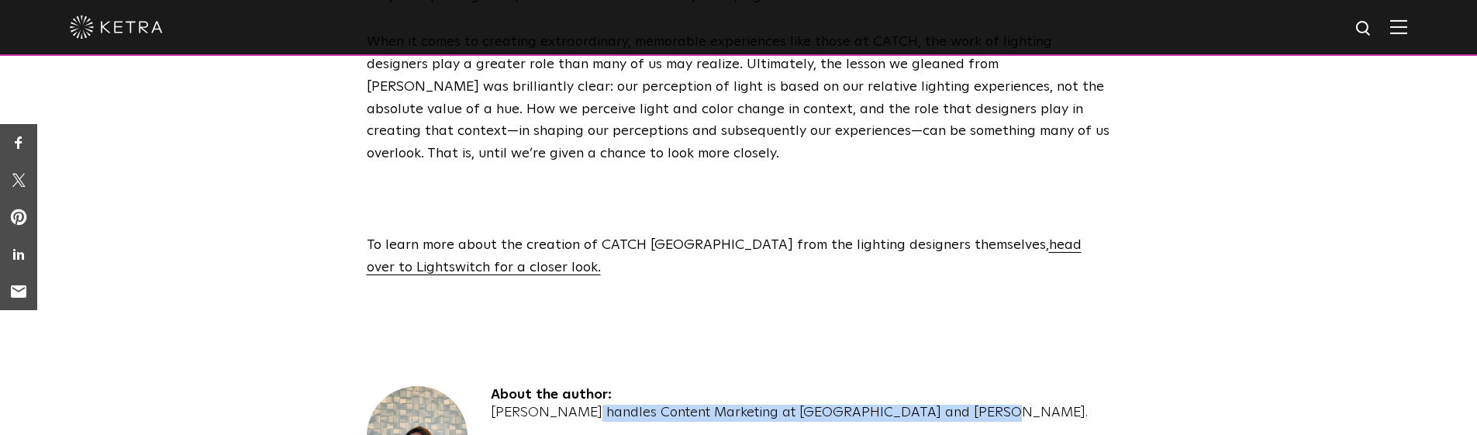
drag, startPoint x: 489, startPoint y: 340, endPoint x: 882, endPoint y: 340, distance: 392.4
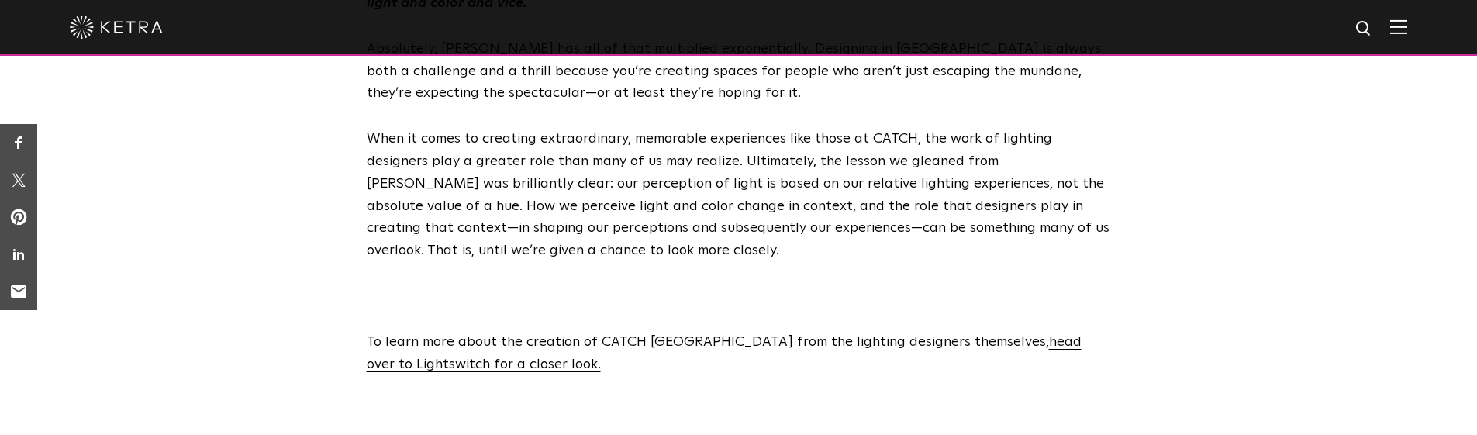
scroll to position [4622, 0]
